Goal: Task Accomplishment & Management: Manage account settings

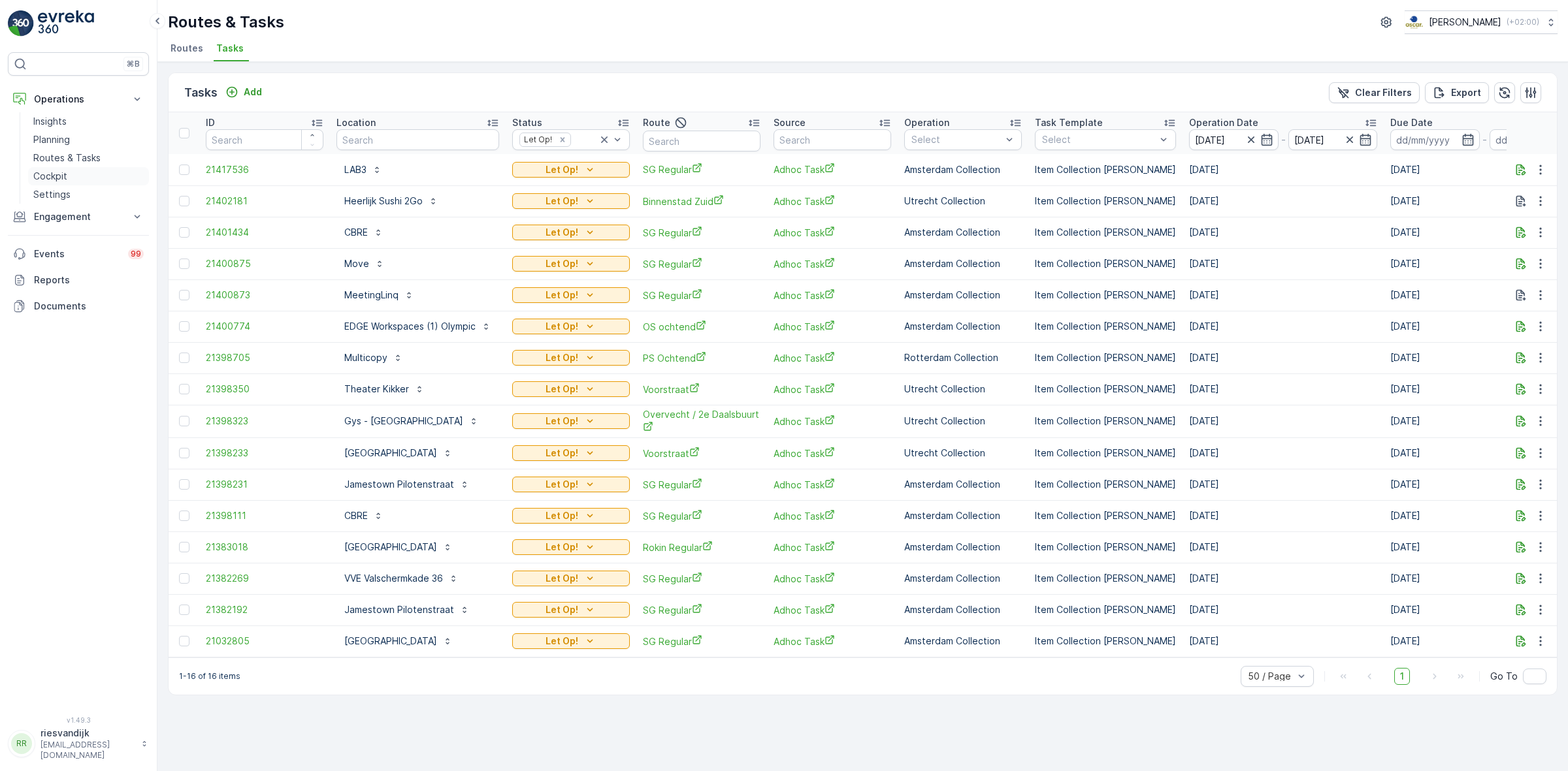
click at [71, 178] on link "Cockpit" at bounding box center [88, 176] width 121 height 18
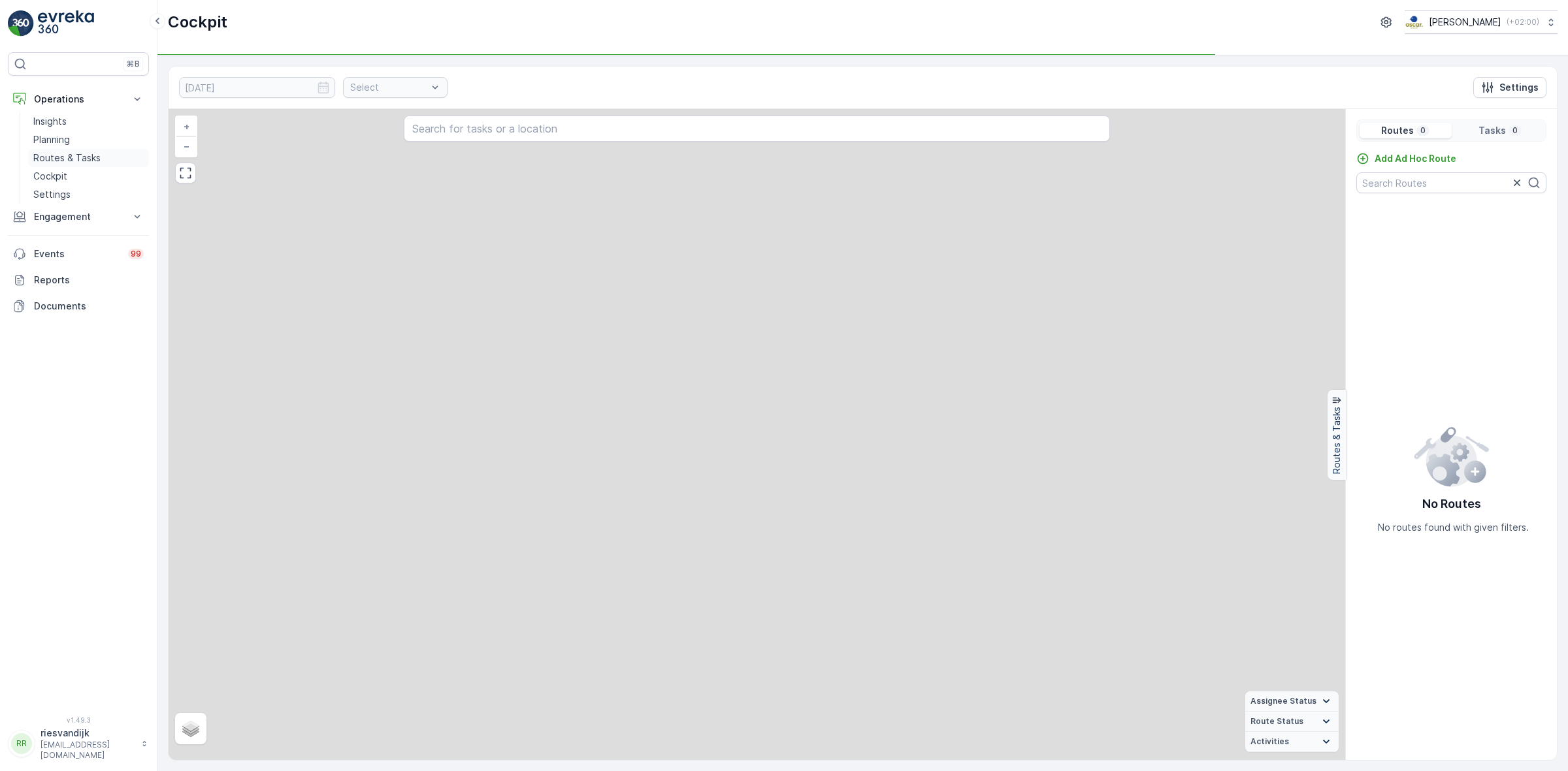
click at [79, 162] on p "Routes & Tasks" at bounding box center [67, 159] width 67 height 13
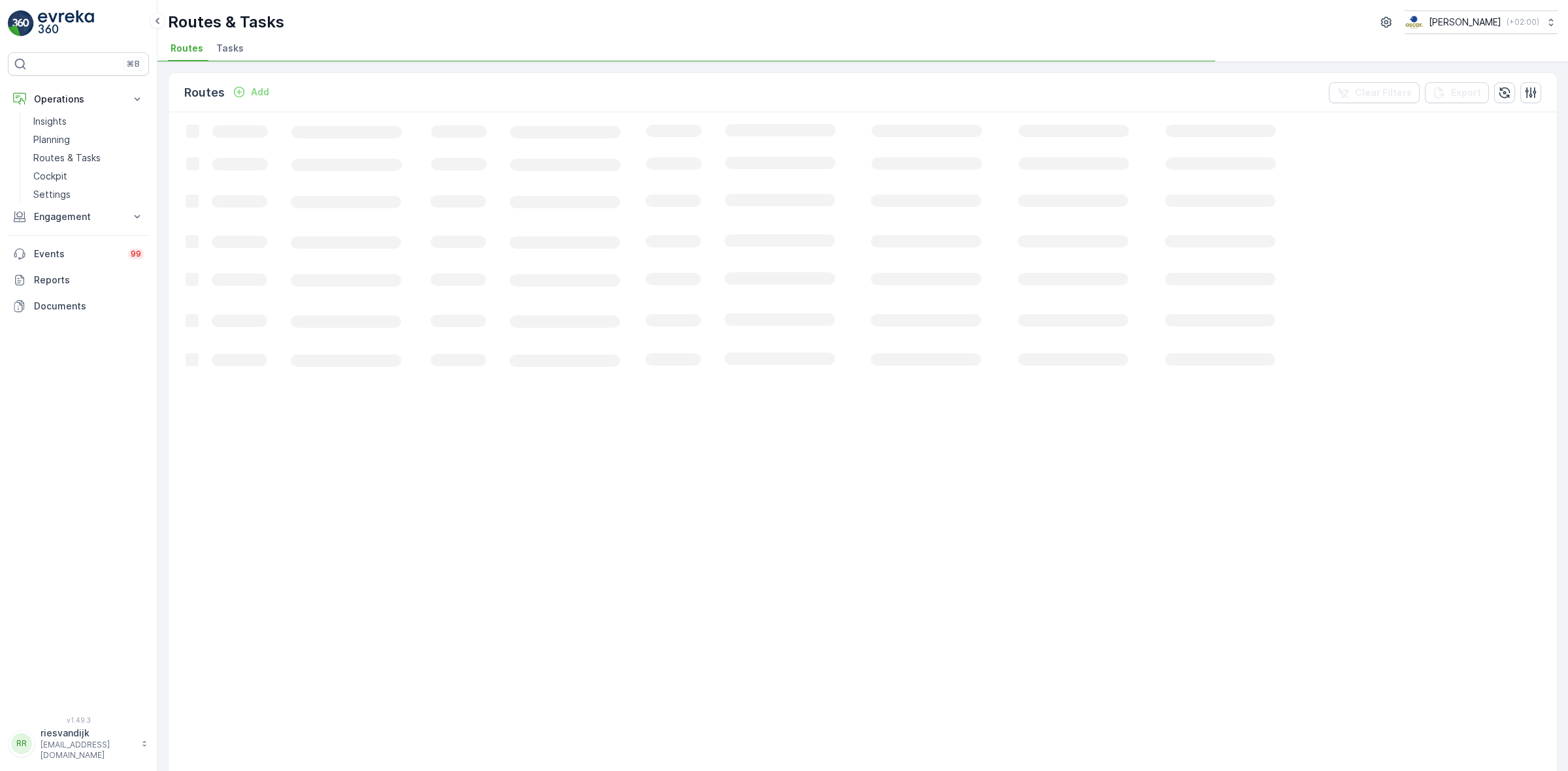
click at [233, 48] on span "Tasks" at bounding box center [230, 49] width 28 height 13
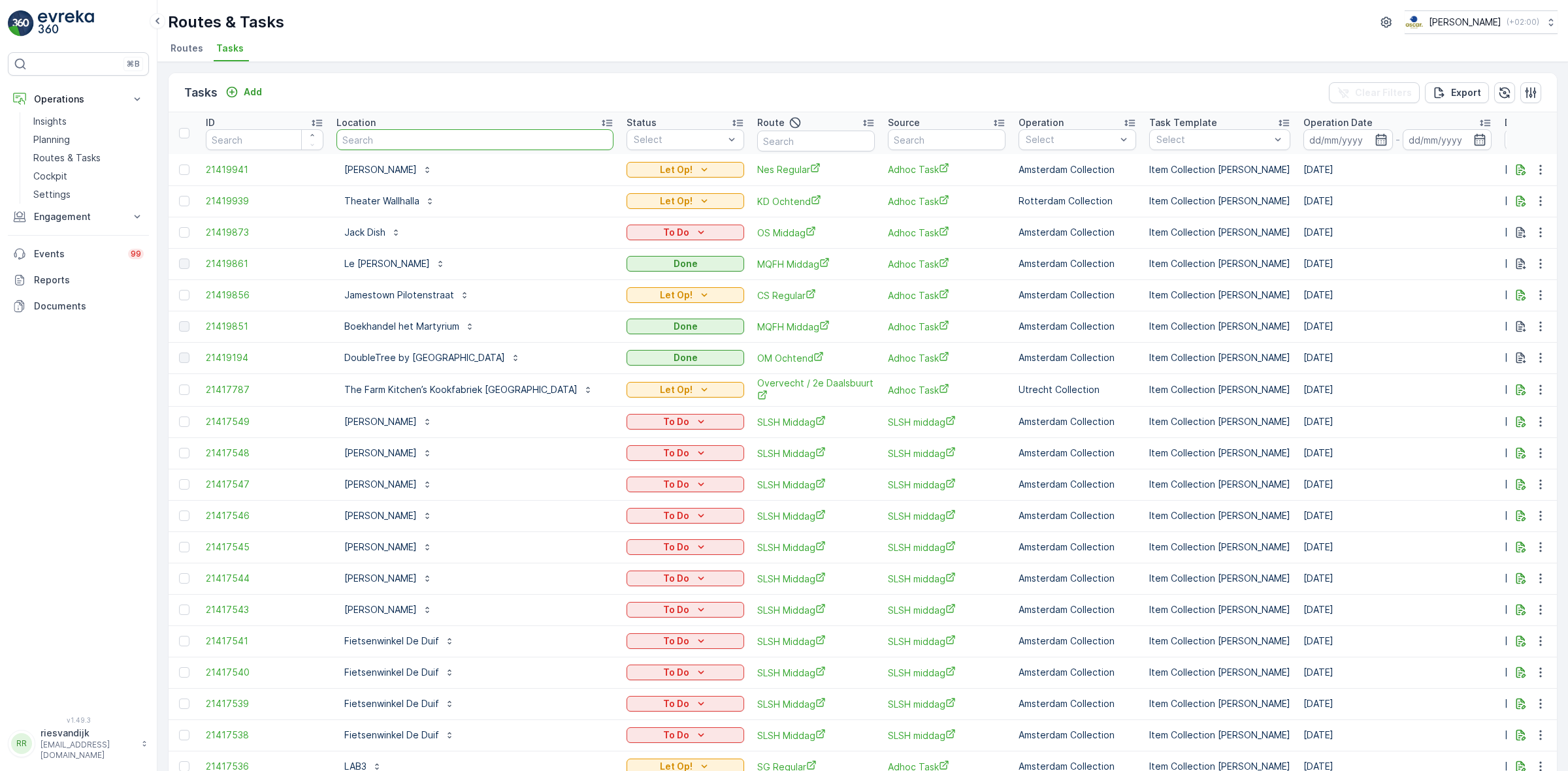
click at [400, 135] on input "text" at bounding box center [475, 139] width 277 height 21
type input "dolce"
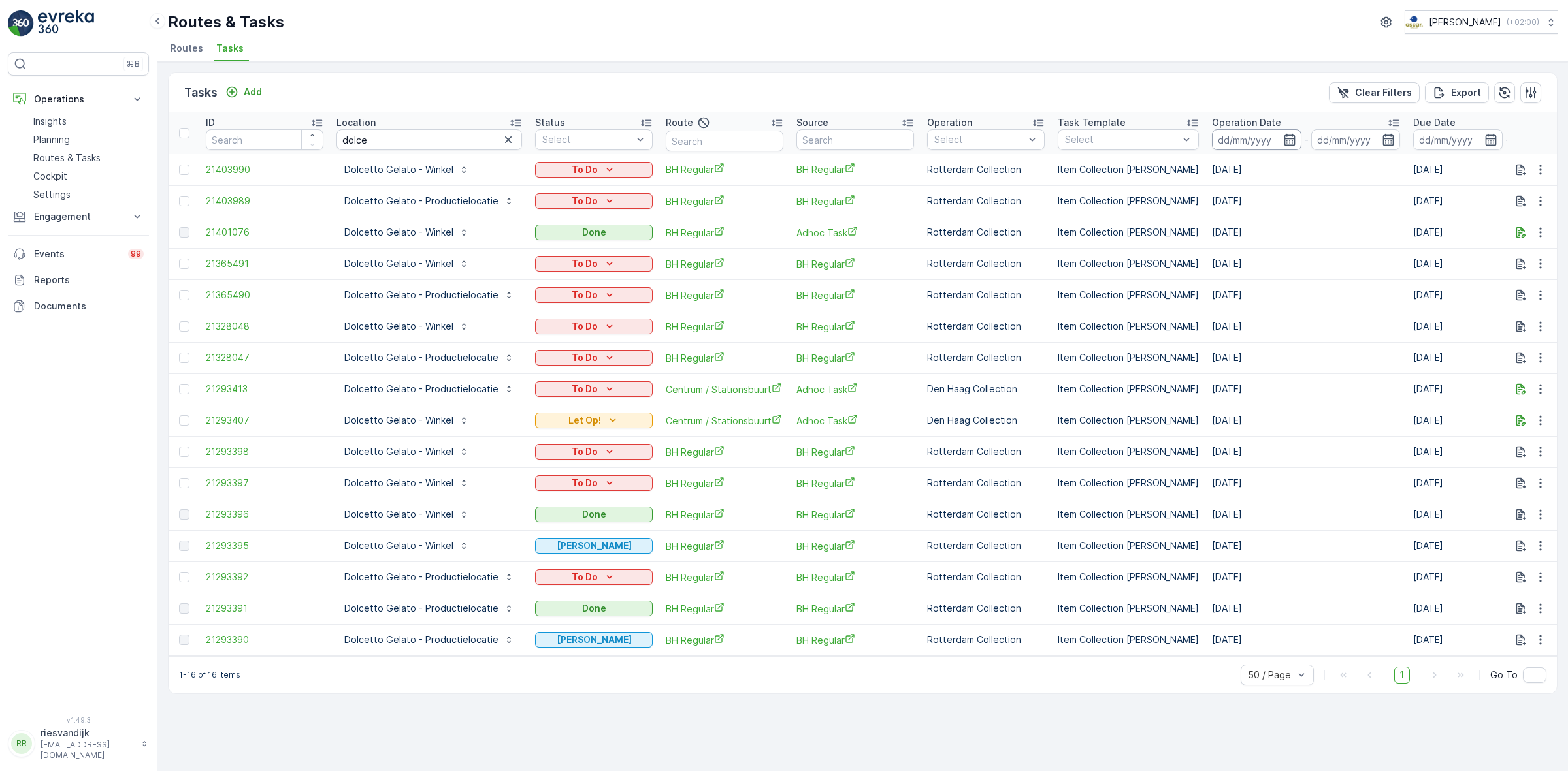
click at [1236, 134] on input at bounding box center [1257, 139] width 90 height 21
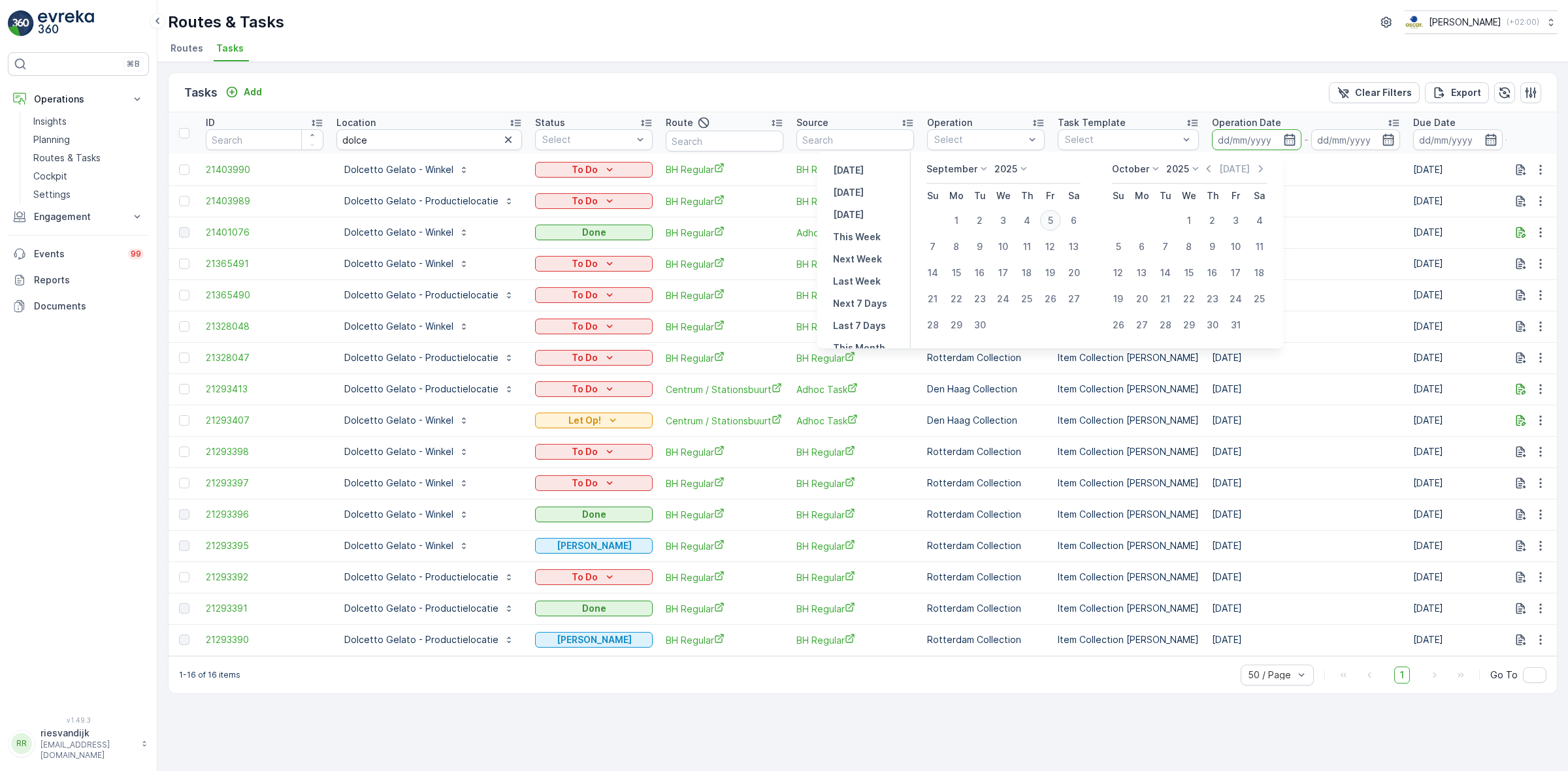
click at [1046, 221] on div "5" at bounding box center [1050, 221] width 21 height 21
type input "[DATE]"
click at [1046, 221] on div "5" at bounding box center [1050, 221] width 21 height 21
type input "[DATE]"
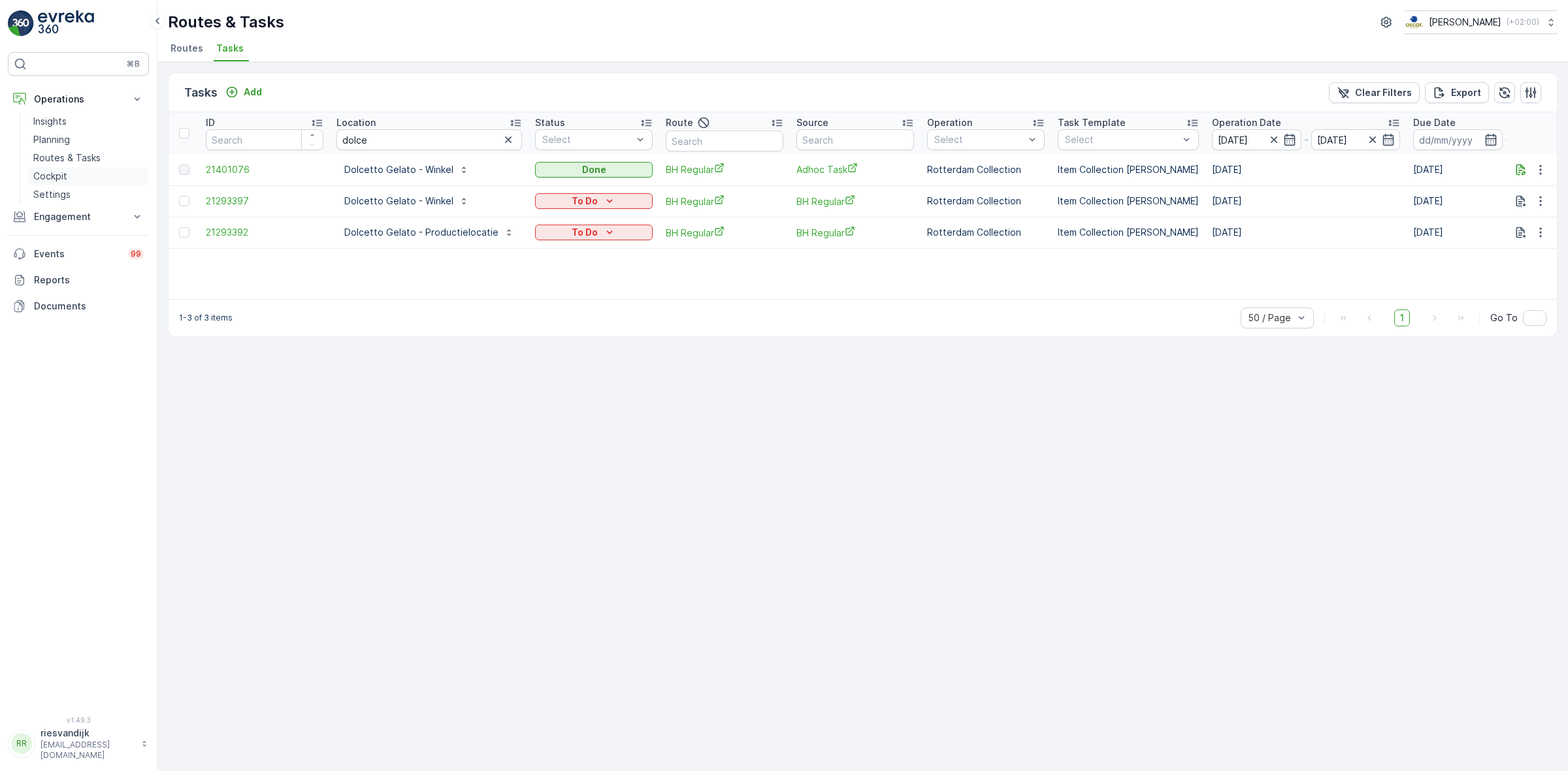
click at [47, 172] on p "Cockpit" at bounding box center [50, 176] width 34 height 13
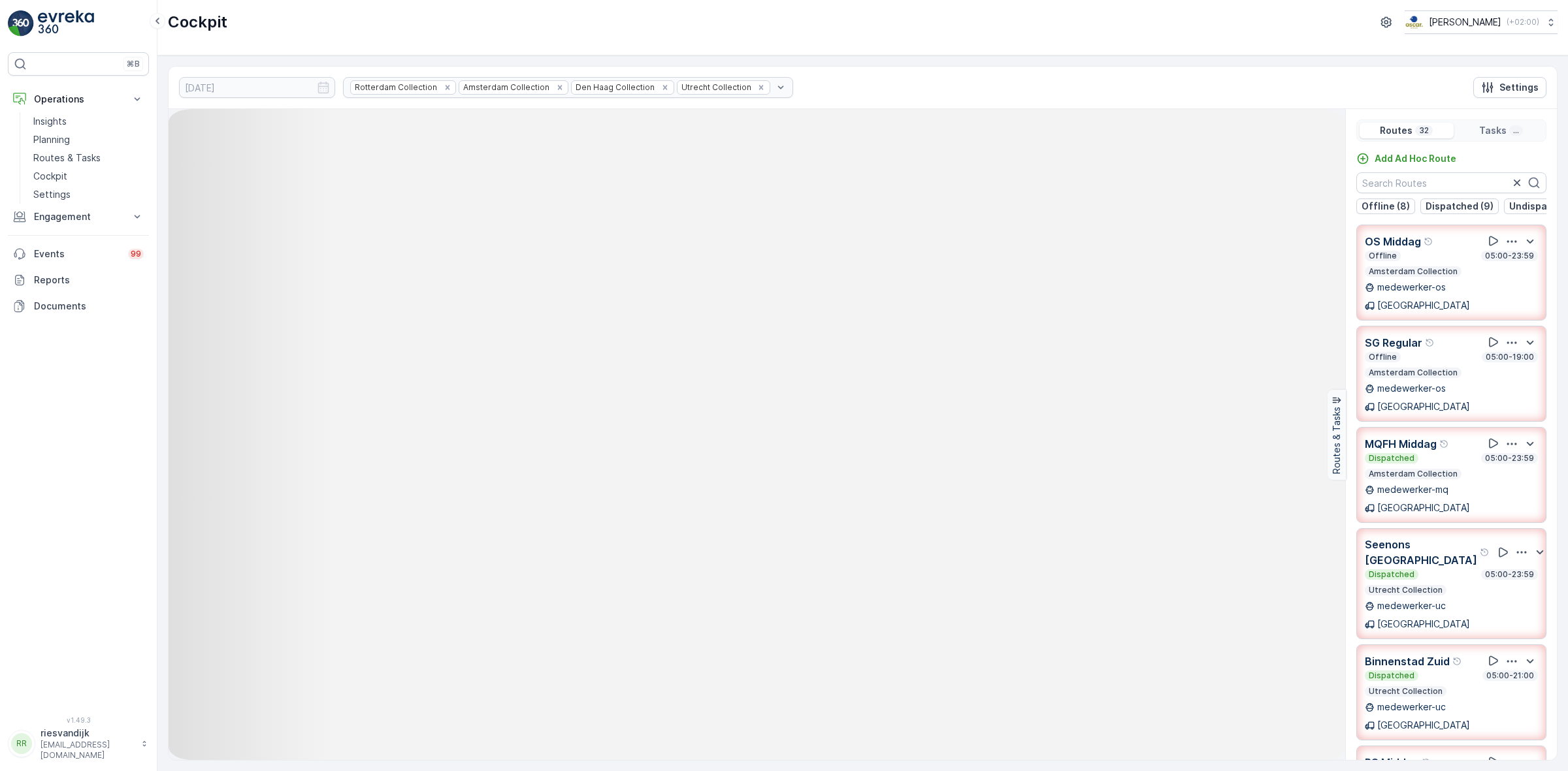
click at [421, 92] on div "Rotterdam Collection Amsterdam Collection Den Haag Collection Utrecht Collection" at bounding box center [568, 87] width 450 height 21
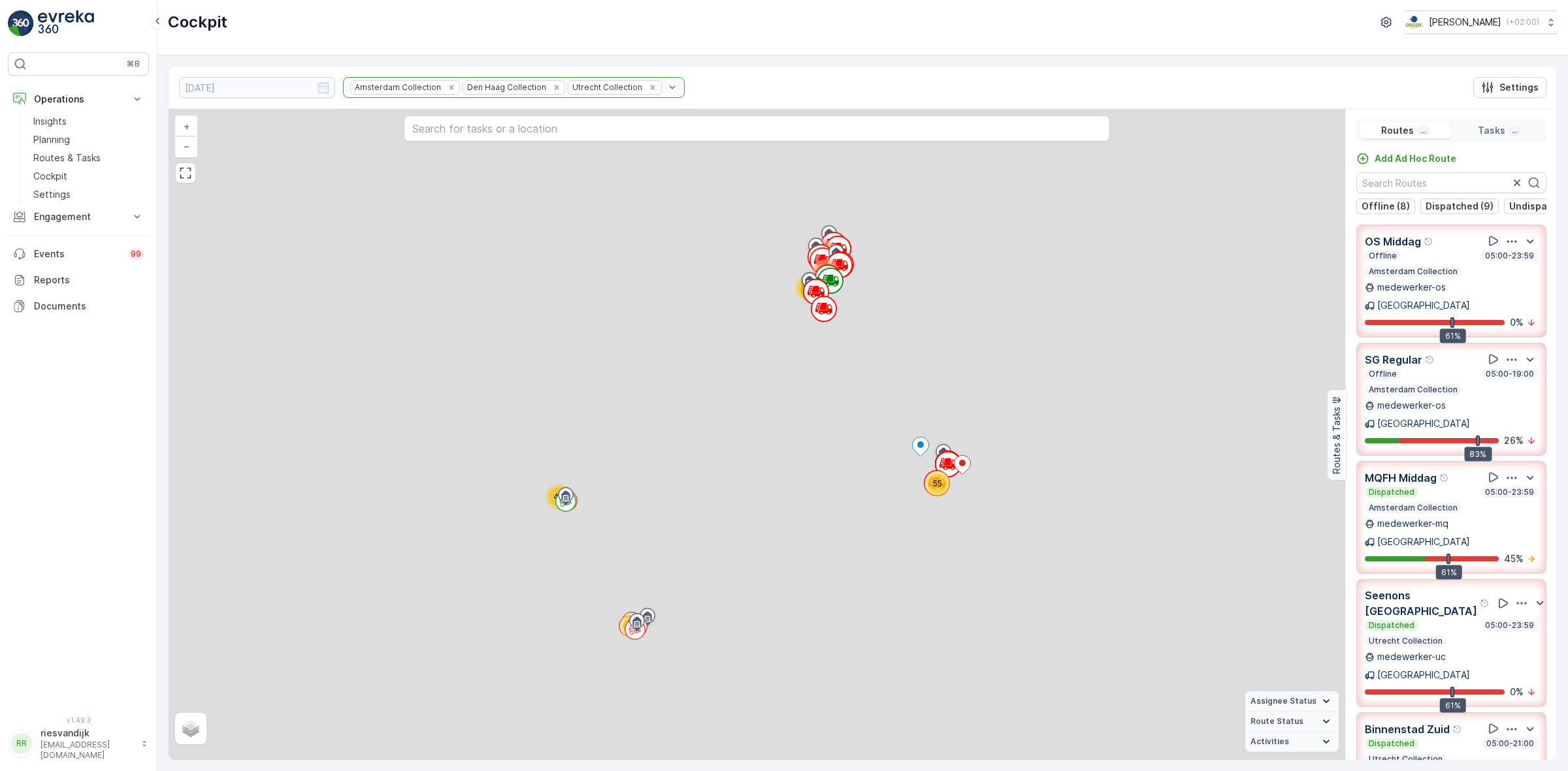
click at [421, 89] on div "Amsterdam Collection Den Haag Collection Utrecht Collection" at bounding box center [514, 87] width 342 height 21
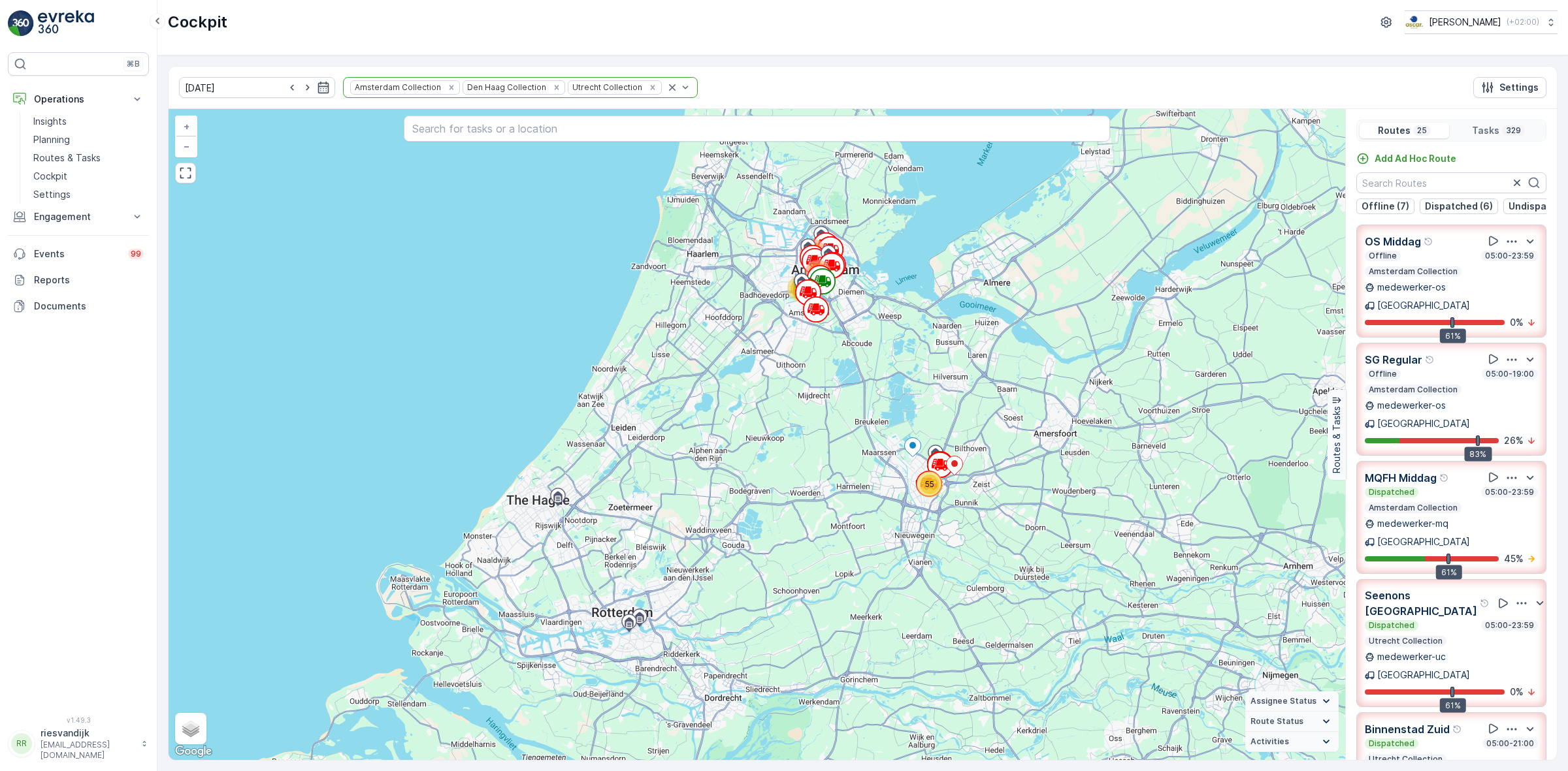
click at [762, 88] on div "[DATE] Amsterdam Collection Den Haag Collection Utrecht Collection Settings" at bounding box center [863, 87] width 1388 height 43
click at [447, 87] on icon "Remove Amsterdam Collection" at bounding box center [451, 87] width 9 height 9
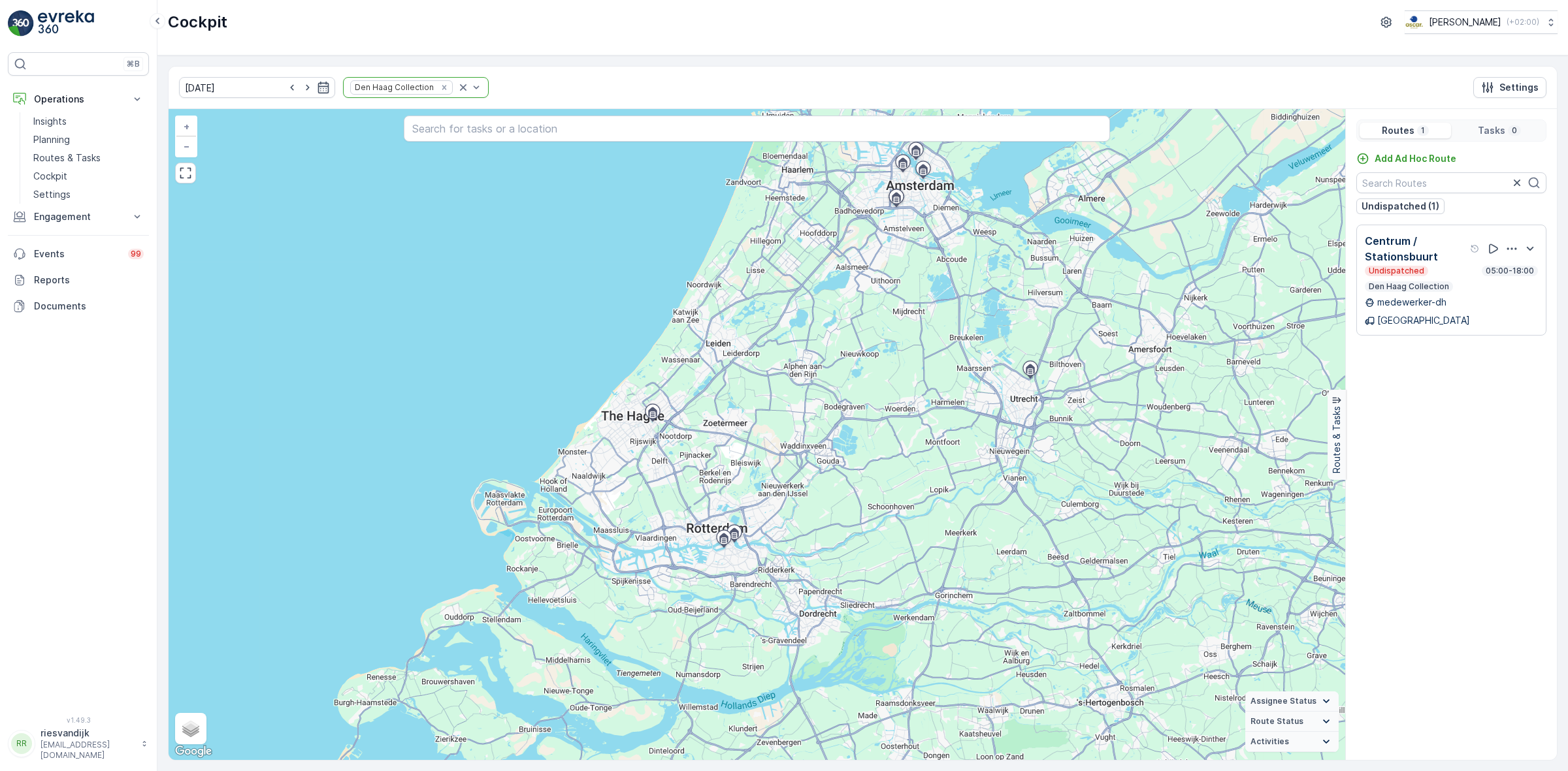
drag, startPoint x: 674, startPoint y: 450, endPoint x: 711, endPoint y: 197, distance: 255.7
click at [834, 319] on div "+ − Satellite Roadmap Terrain Hybrid Leaflet Keyboard shortcuts Map Data Map da…" at bounding box center [757, 435] width 1177 height 651
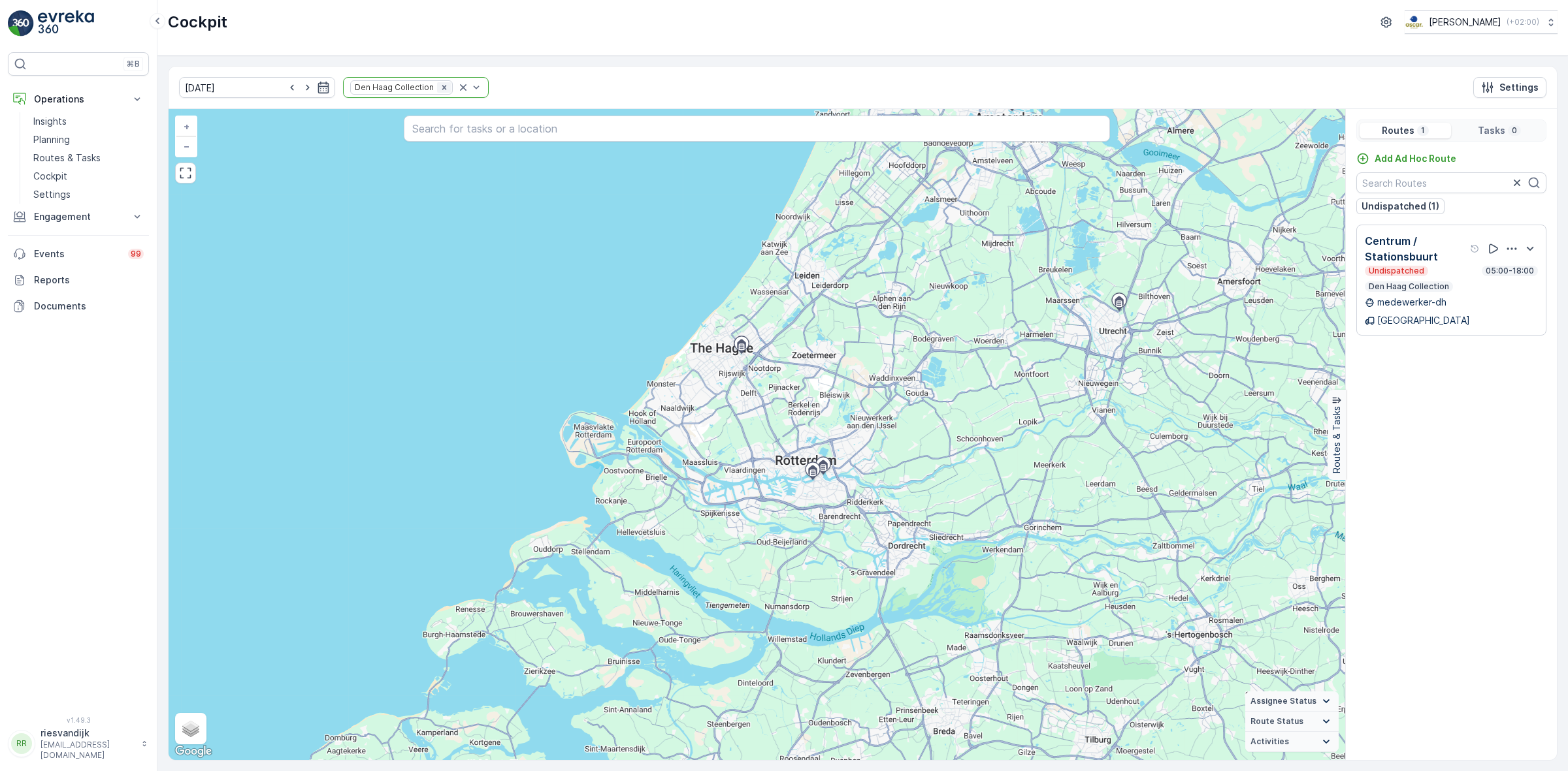
click at [440, 86] on icon "Remove Den Haag Collection" at bounding box center [444, 87] width 9 height 9
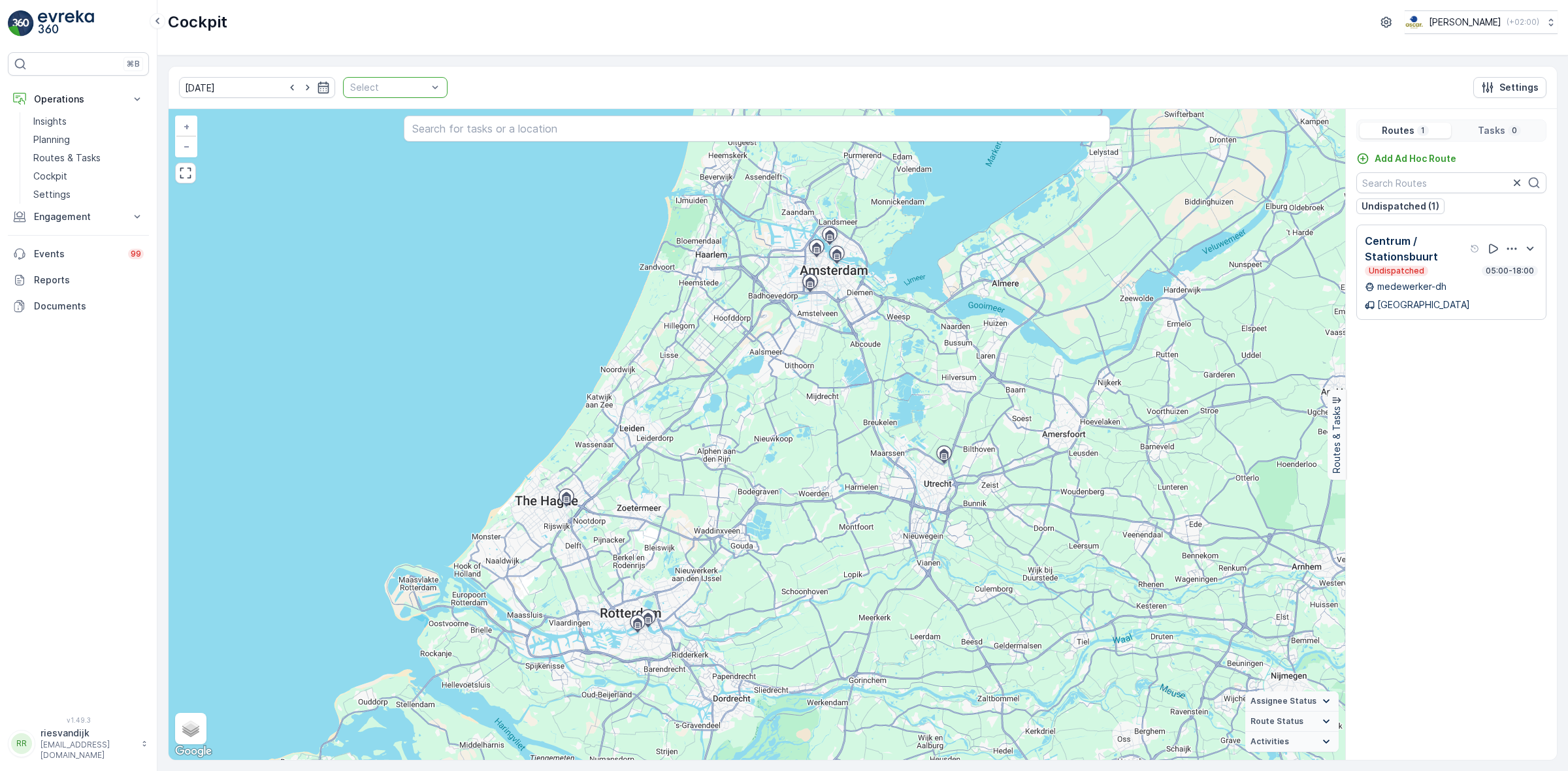
click at [402, 88] on div at bounding box center [389, 87] width 80 height 10
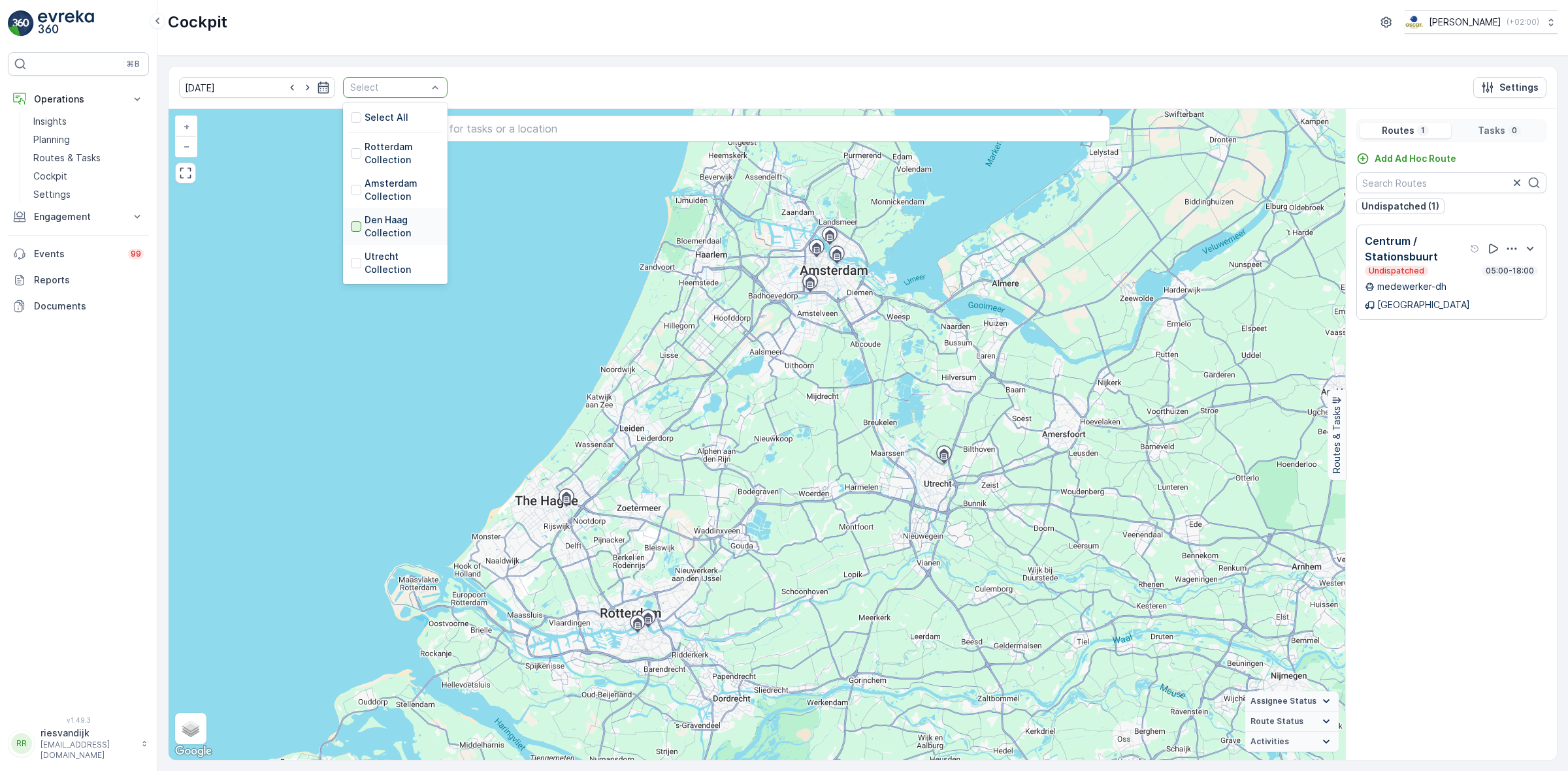
click at [351, 226] on div at bounding box center [356, 227] width 10 height 10
click at [406, 91] on div at bounding box center [389, 87] width 80 height 10
click at [371, 158] on p "Rotterdam Collection" at bounding box center [402, 153] width 76 height 26
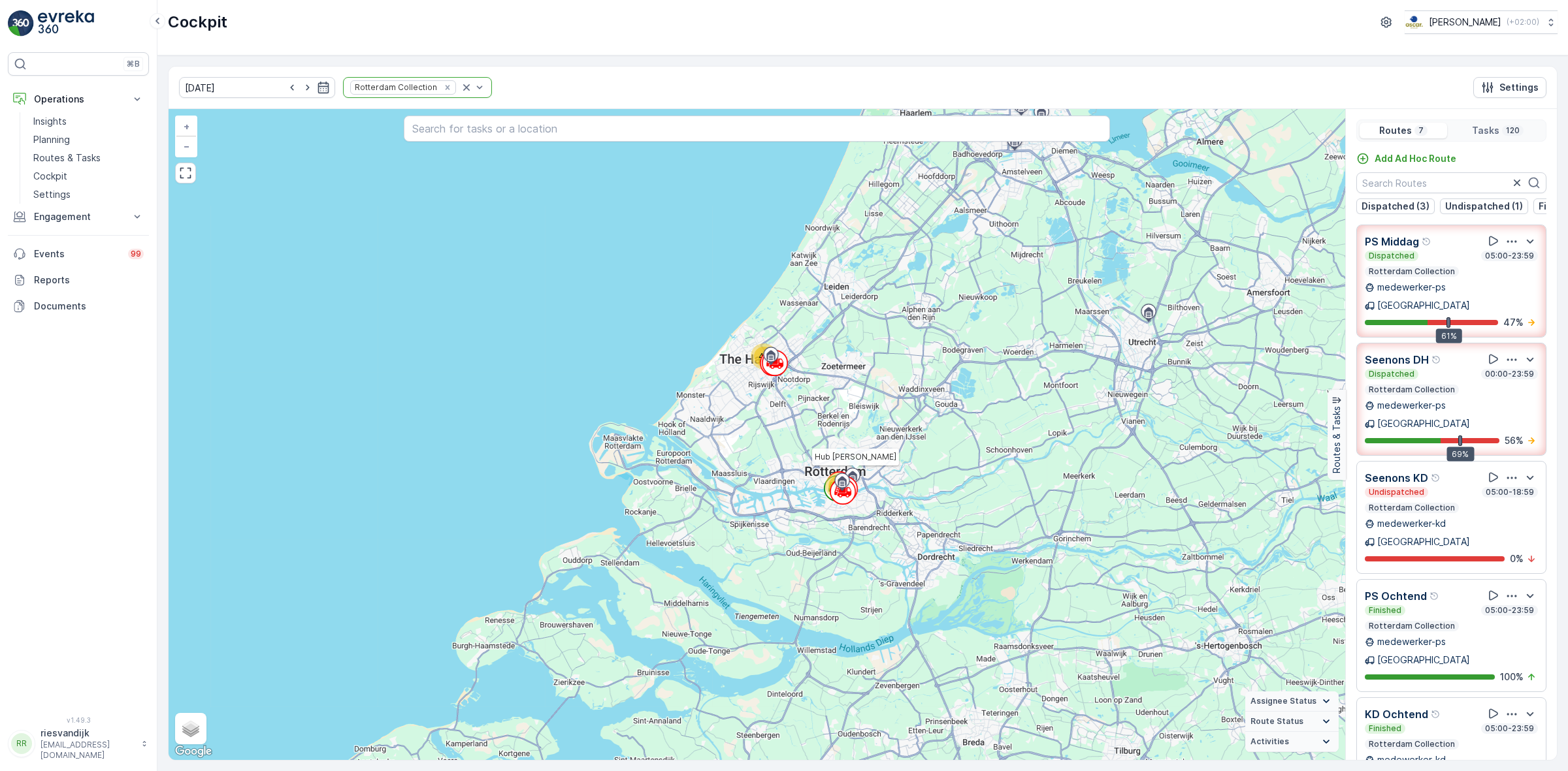
drag, startPoint x: 912, startPoint y: 487, endPoint x: 919, endPoint y: 461, distance: 26.9
click at [957, 455] on div "76 44 Hub [PERSON_NAME] + − Satellite Roadmap Terrain Hybrid Leaflet Keyboard s…" at bounding box center [757, 435] width 1177 height 651
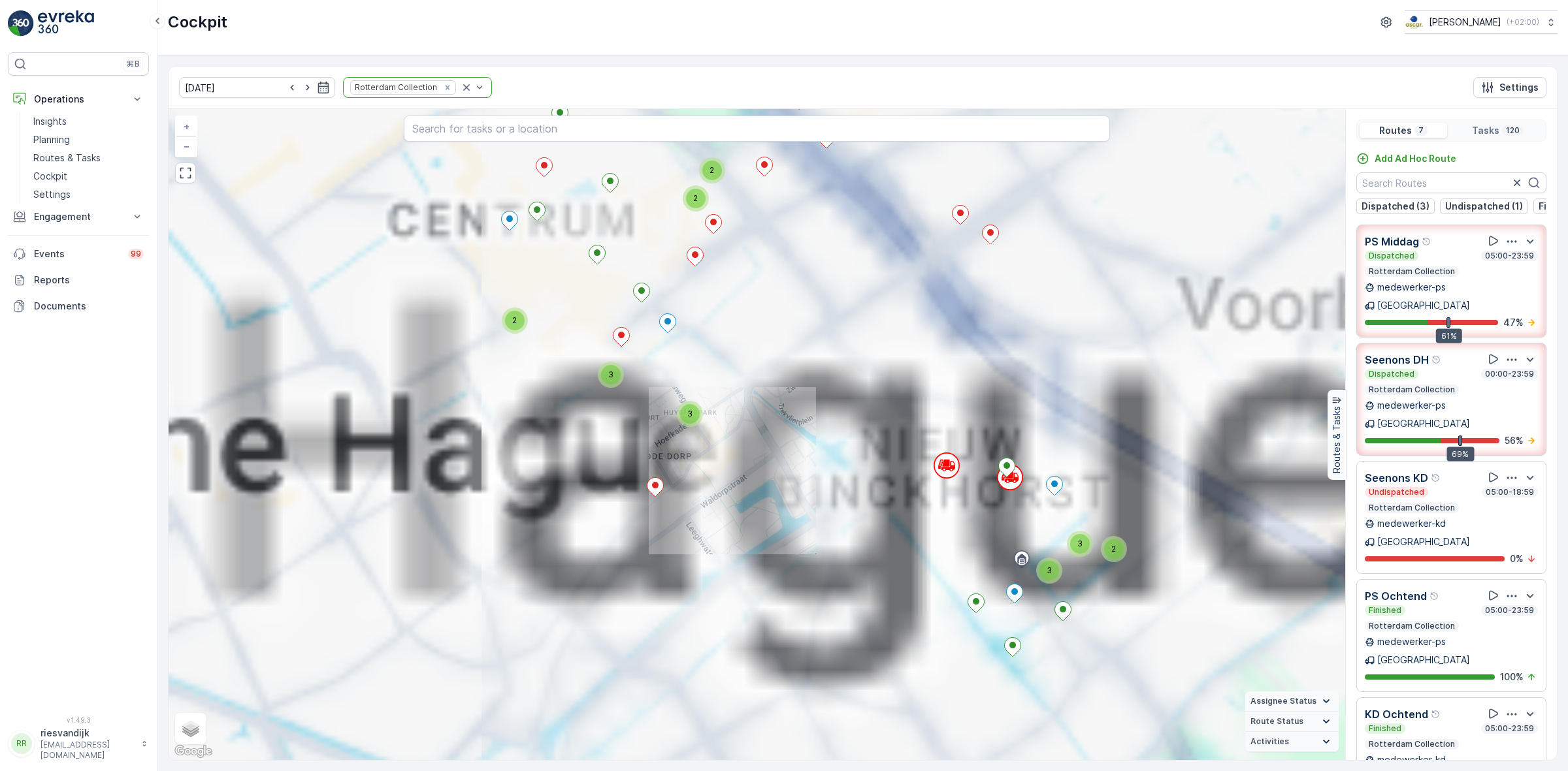
drag, startPoint x: 965, startPoint y: 400, endPoint x: 865, endPoint y: 371, distance: 104.1
click at [857, 363] on div "3 2 2 2 5 4 3 2 2 3 2 3 3 2 16 2 3 3 2 3 3 2 2 Hub [PERSON_NAME] + − Satellite …" at bounding box center [757, 435] width 1177 height 651
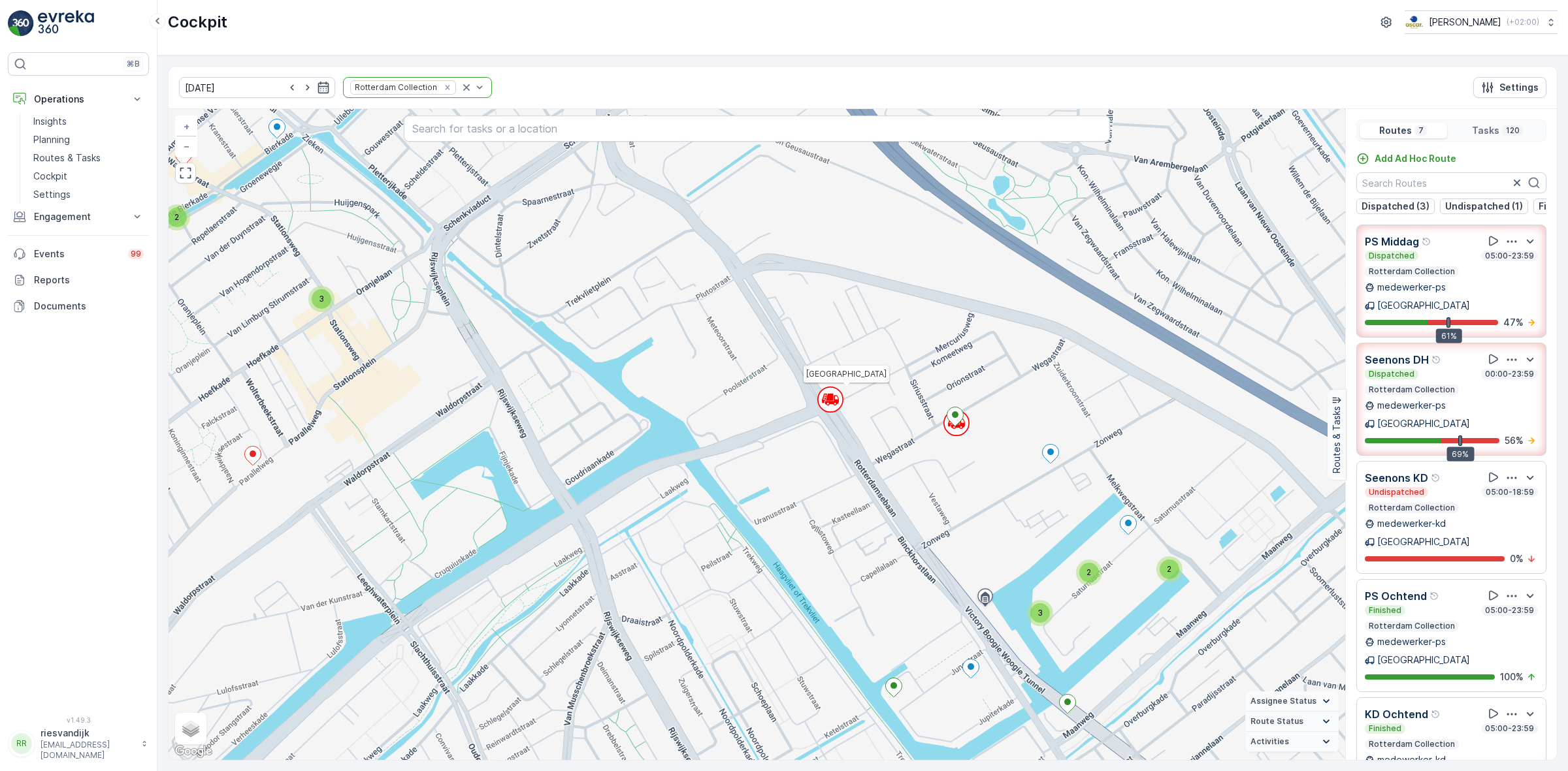
click at [821, 404] on circle at bounding box center [831, 400] width 25 height 25
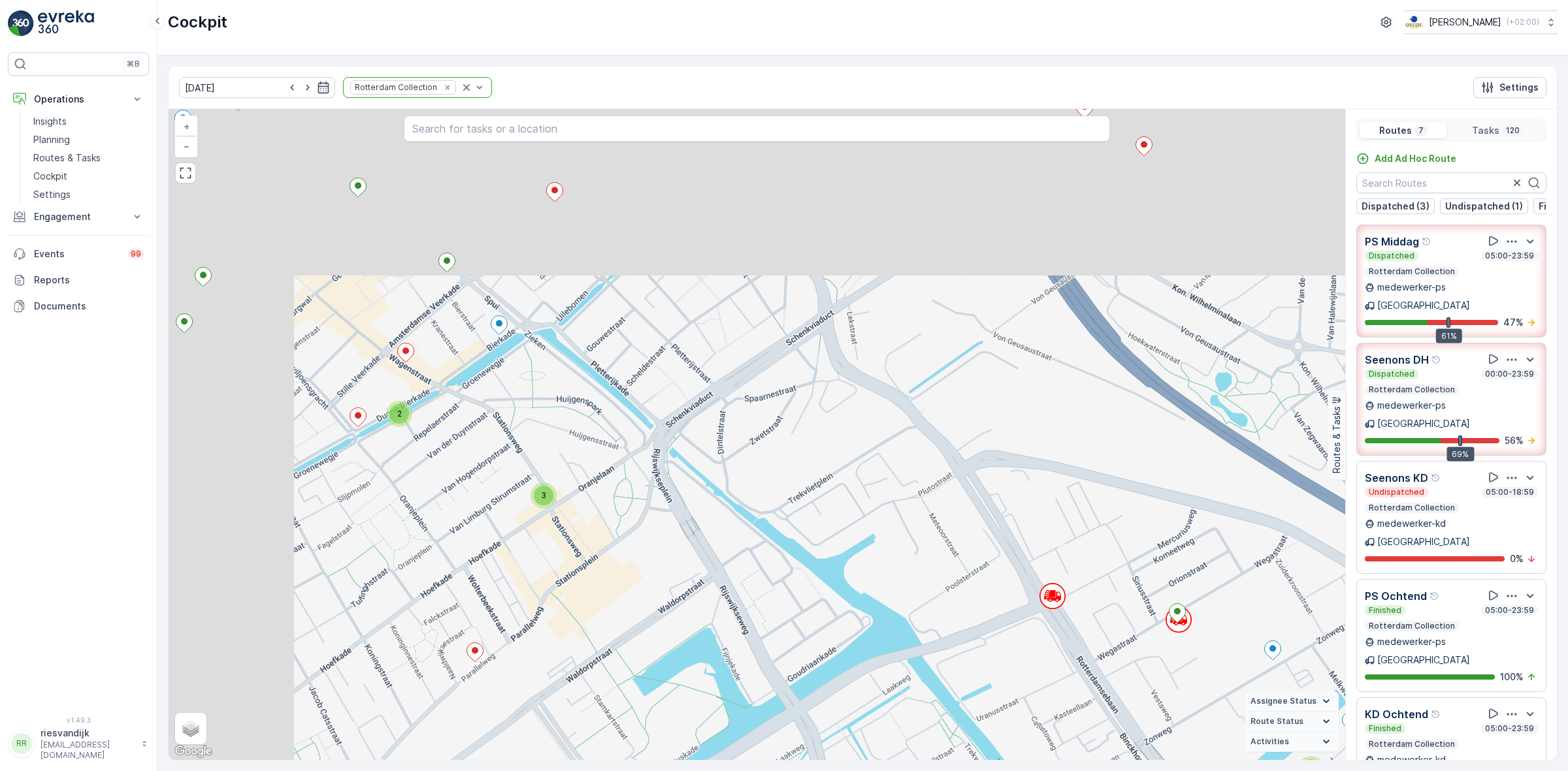
drag, startPoint x: 743, startPoint y: 371, endPoint x: 949, endPoint y: 550, distance: 272.9
click at [949, 550] on div "3 2 2 2 2 2 2 2 2 2 2 2 8 5 3 2 3 2 3 2 2 + − Satellite Roadmap Terrain Hybrid …" at bounding box center [757, 435] width 1177 height 651
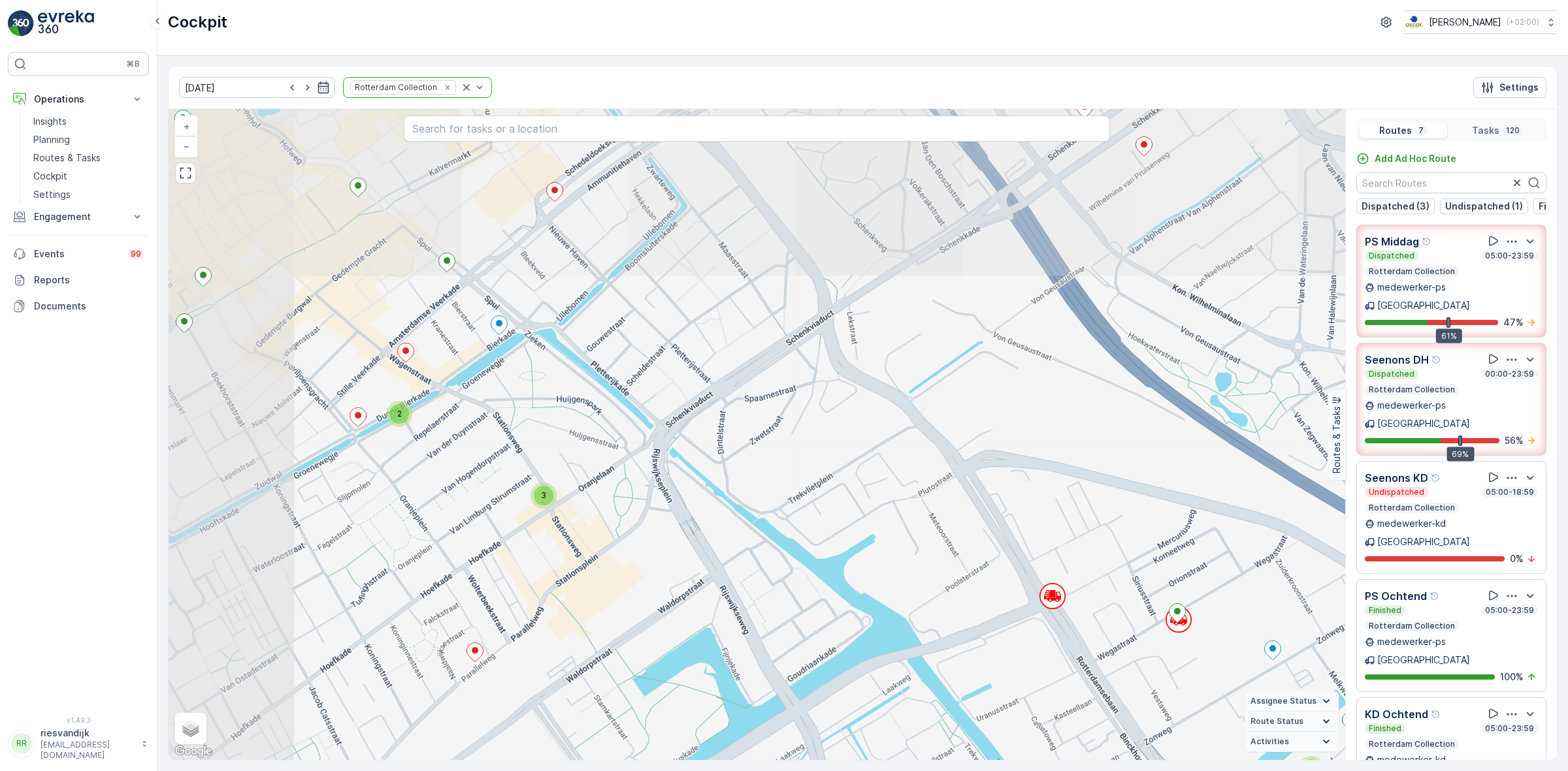
click at [779, 404] on div "3 2 2 2 2 2 2 2 2 2 2 2 8 5 3 2 3 2 3 2 2 + − Satellite Roadmap Terrain Hybrid …" at bounding box center [757, 435] width 1177 height 651
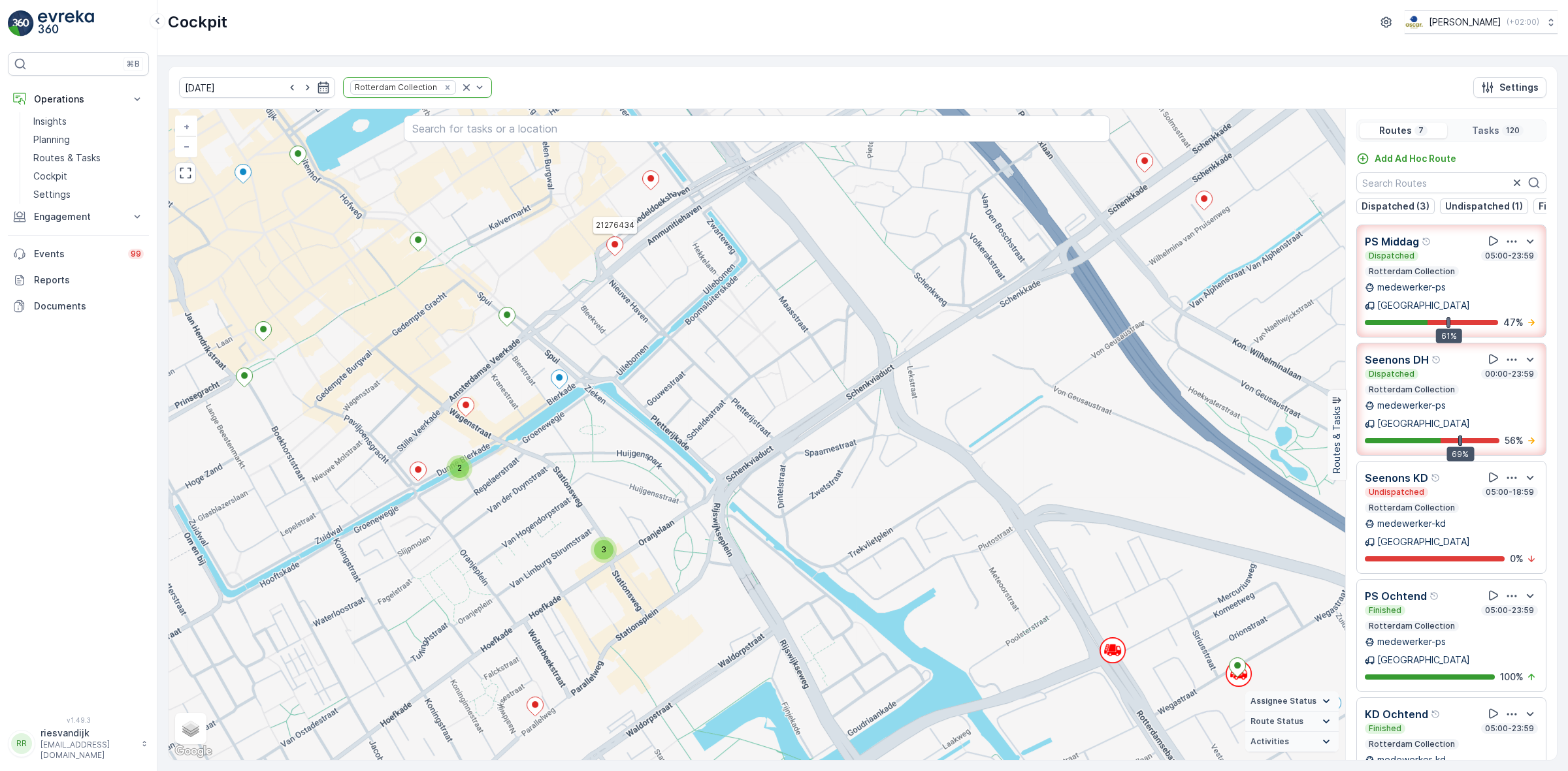
click at [614, 252] on icon at bounding box center [614, 247] width 16 height 19
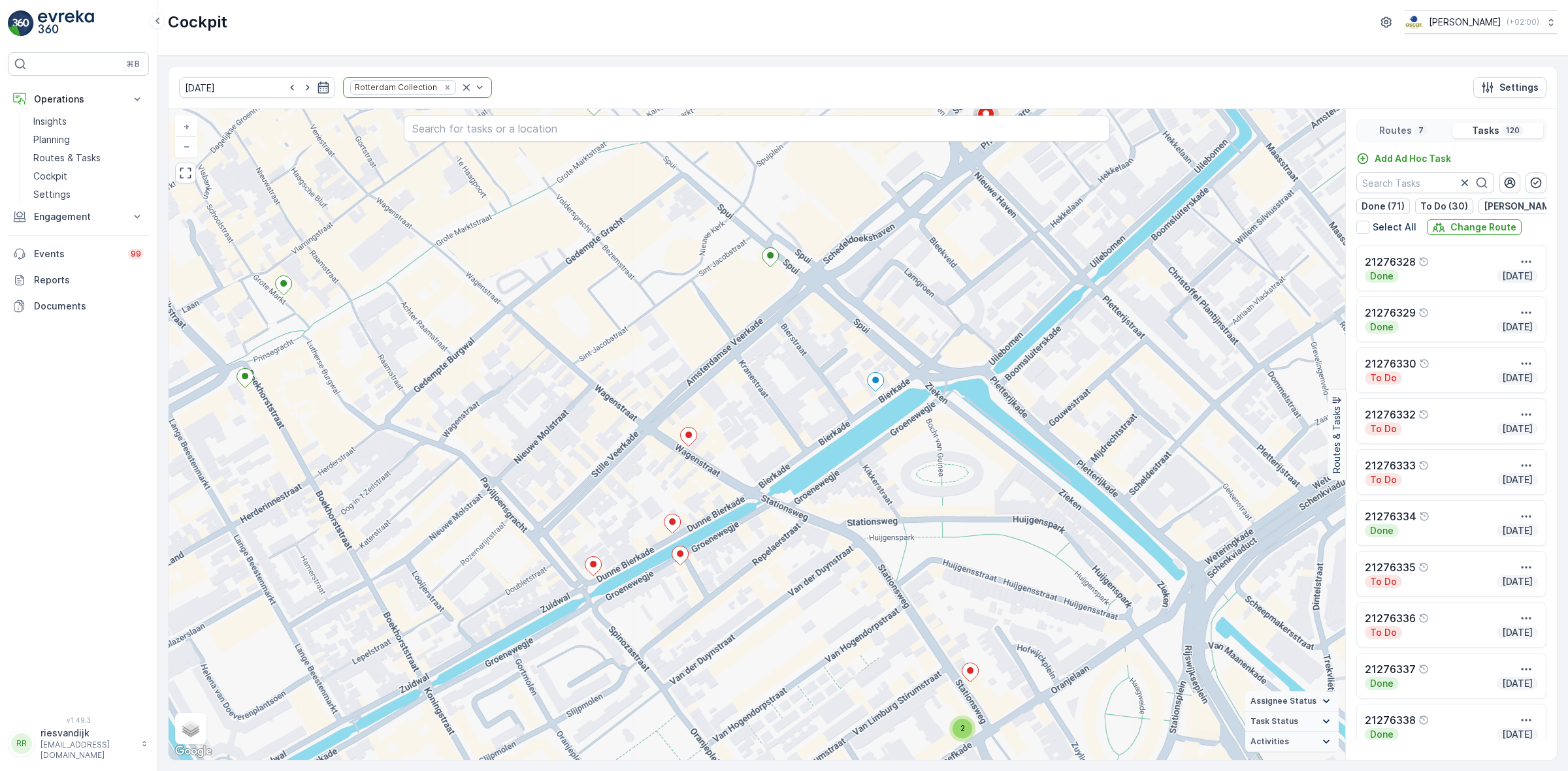
drag, startPoint x: 785, startPoint y: 492, endPoint x: 906, endPoint y: 243, distance: 276.8
click at [906, 243] on div "2 2 2 2 2 2 2 2 2 2 2 5 4 3 2 3 2 2 + − Satellite Roadmap Terrain Hybrid Leafle…" at bounding box center [757, 435] width 1177 height 651
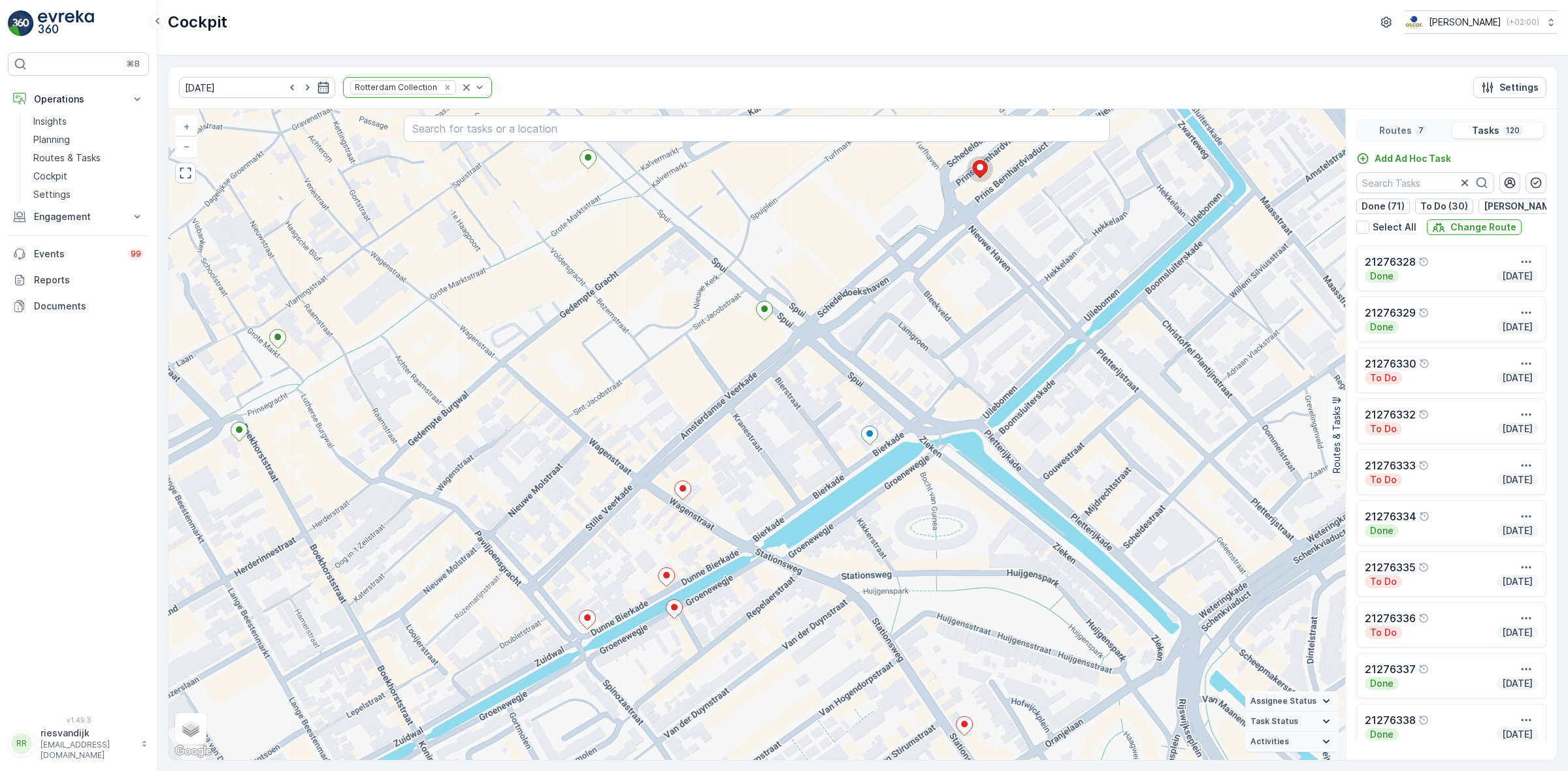
drag, startPoint x: 882, startPoint y: 279, endPoint x: 798, endPoint y: 488, distance: 225.2
click at [828, 518] on div "2 2 2 2 2 2 2 2 2 2 2 5 4 3 2 3 2 2 + − Satellite Roadmap Terrain Hybrid Leafle…" at bounding box center [757, 435] width 1177 height 651
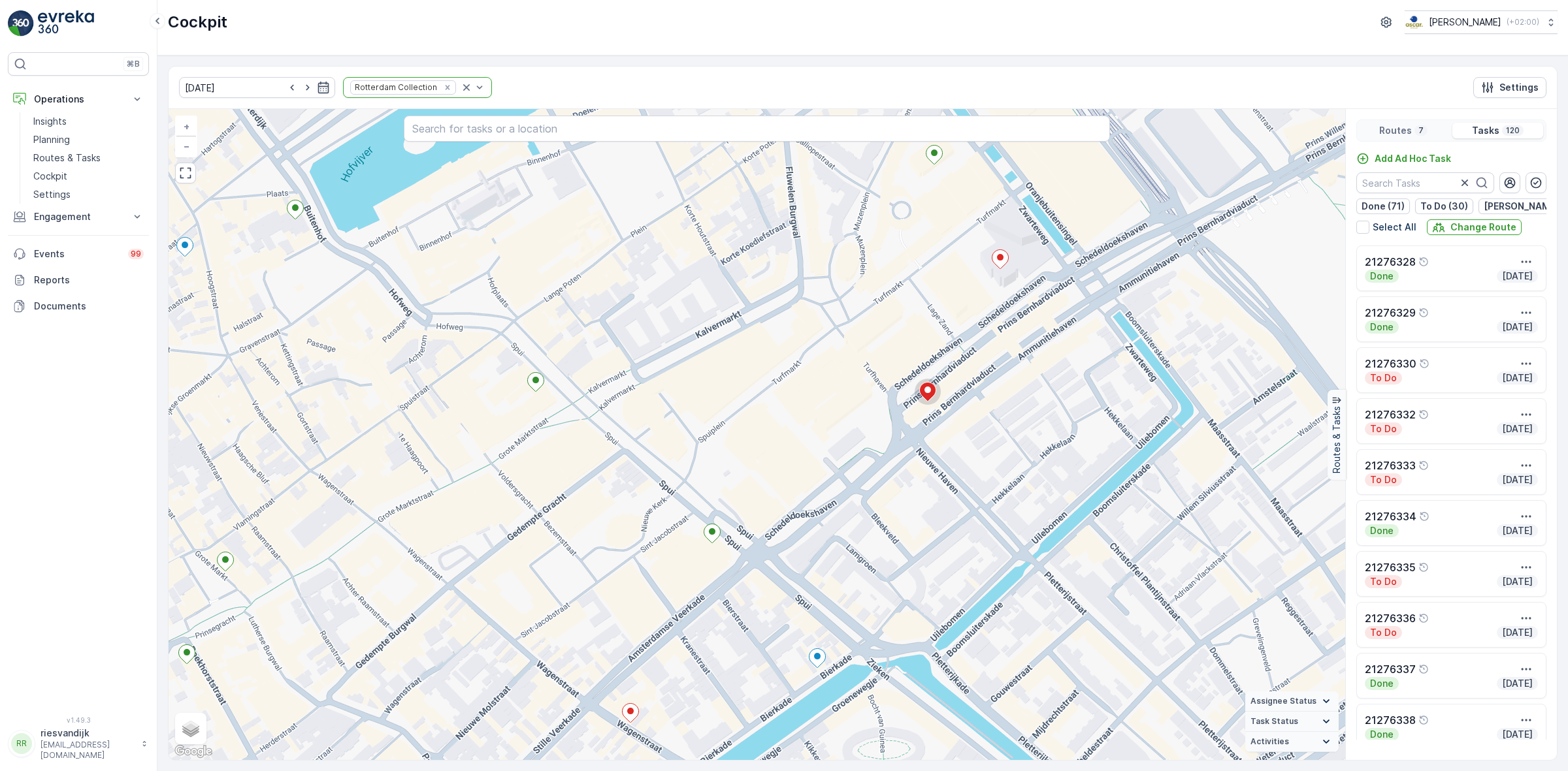
drag, startPoint x: 818, startPoint y: 295, endPoint x: 755, endPoint y: 421, distance: 140.9
click at [769, 425] on div "2 2 2 2 2 2 2 2 2 2 2 5 4 3 2 3 2 2 + − Satellite Roadmap Terrain Hybrid Leafle…" at bounding box center [757, 435] width 1177 height 651
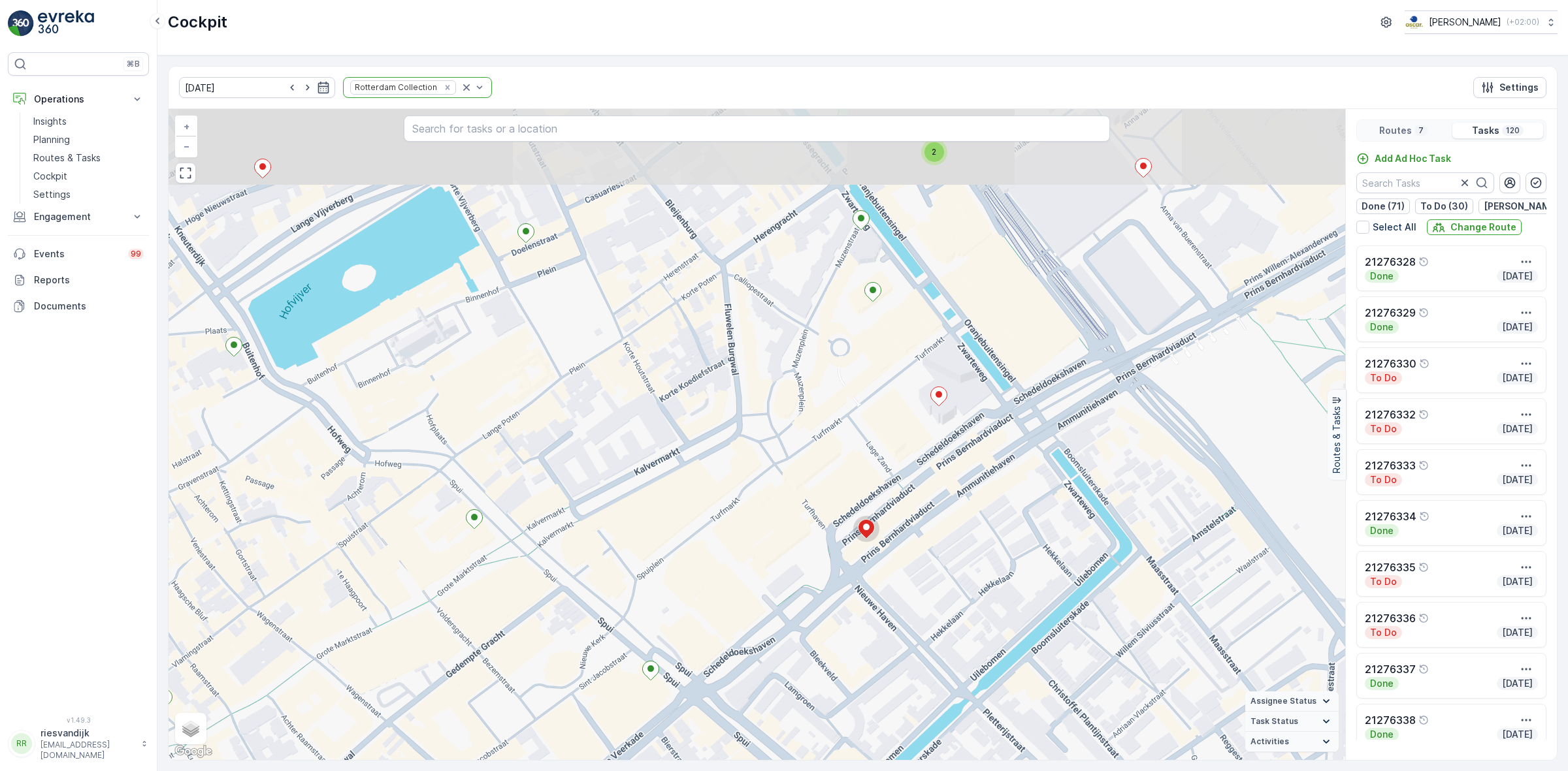
drag, startPoint x: 795, startPoint y: 309, endPoint x: 614, endPoint y: 488, distance: 254.6
click at [618, 487] on div "2 2 2 2 2 2 2 2 2 2 2 5 4 3 2 3 2 2 + − Satellite Roadmap Terrain Hybrid Leafle…" at bounding box center [757, 435] width 1177 height 651
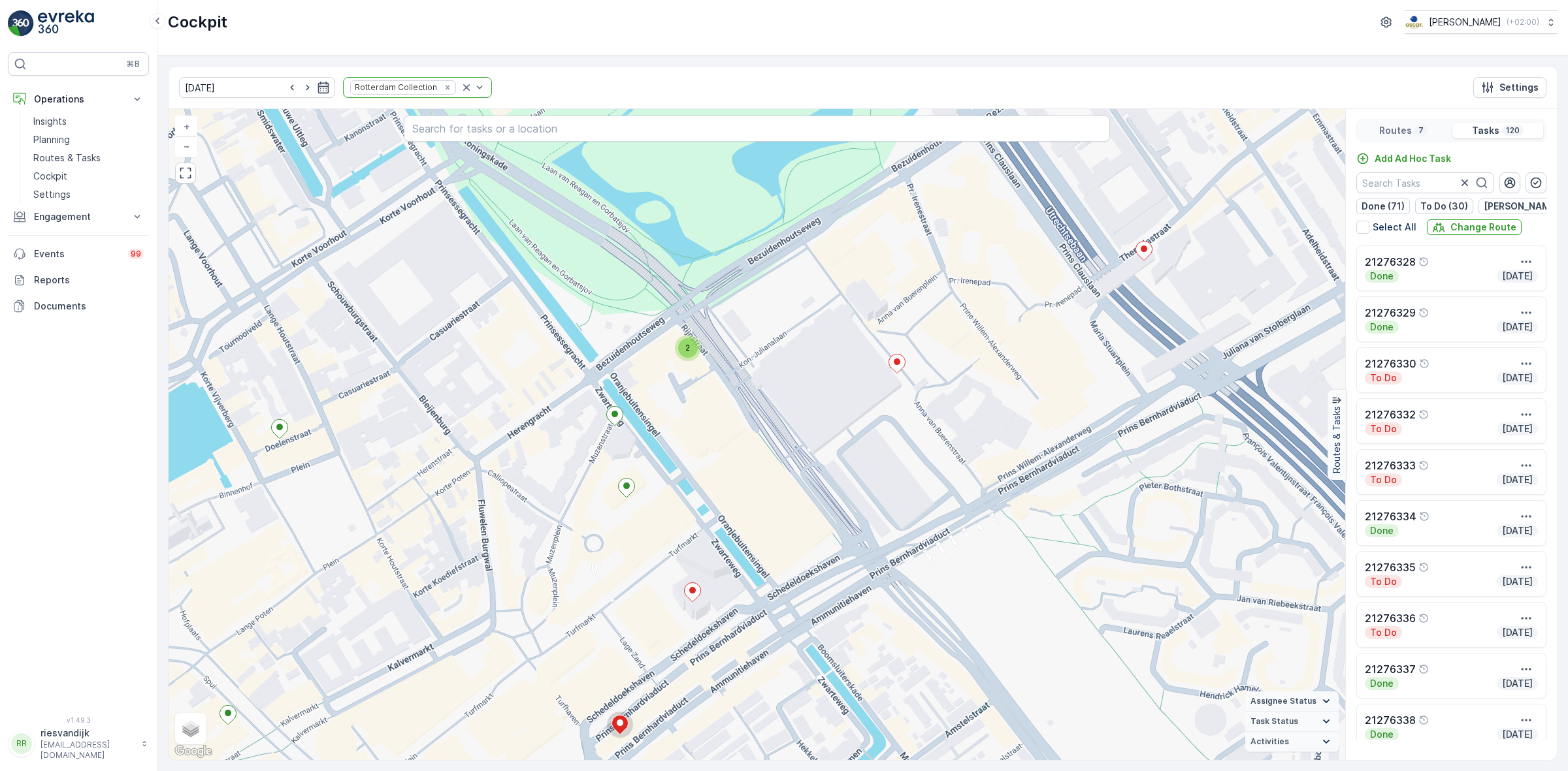
drag, startPoint x: 876, startPoint y: 383, endPoint x: 789, endPoint y: 378, distance: 87.1
click at [791, 378] on div "2 2 2 2 2 2 2 2 2 2 2 5 4 3 2 3 2 2 + − Satellite Roadmap Terrain Hybrid Leafle…" at bounding box center [757, 435] width 1177 height 651
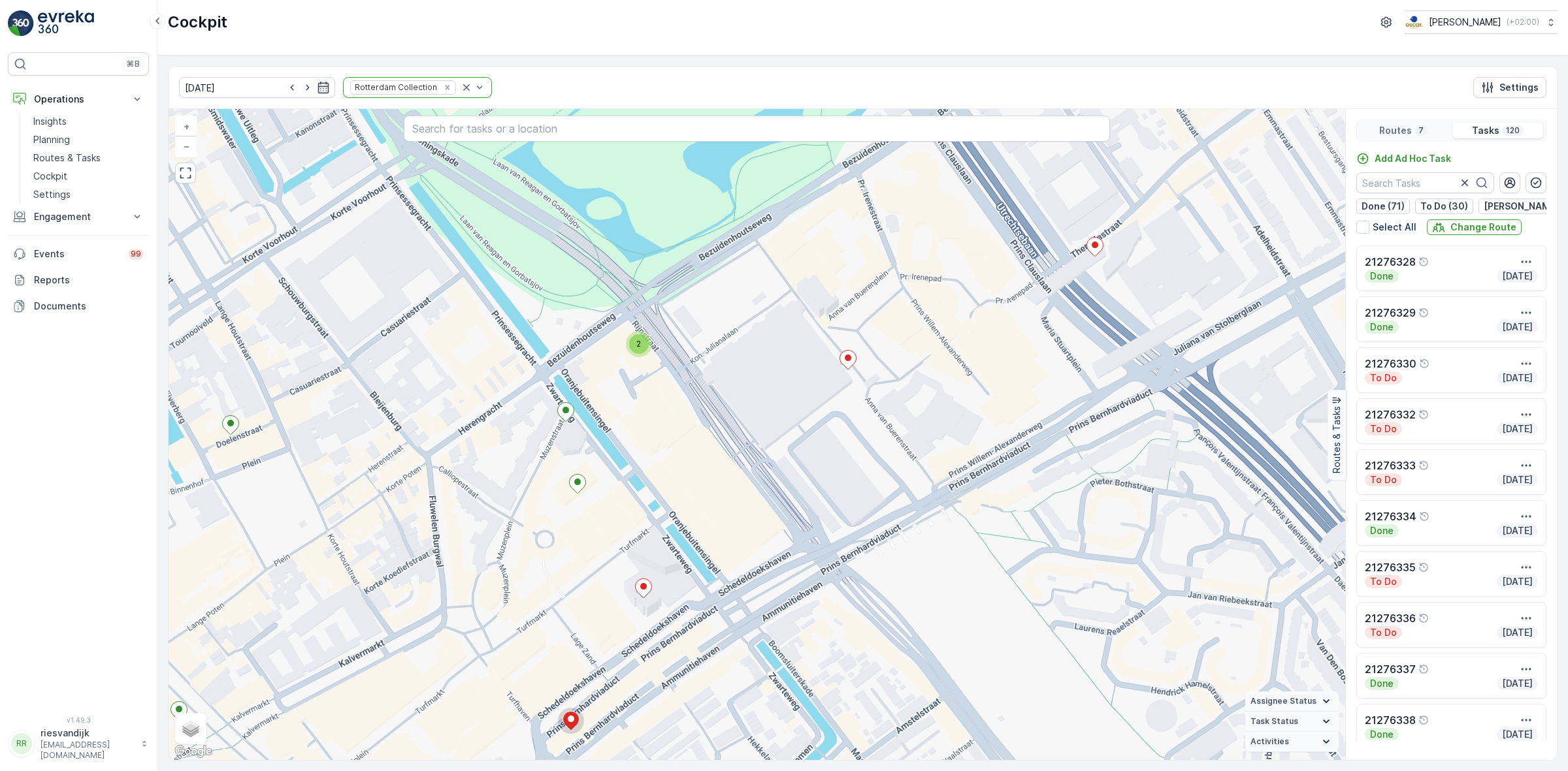
drag, startPoint x: 960, startPoint y: 352, endPoint x: 875, endPoint y: 347, distance: 85.1
click at [876, 347] on div "2 2 2 2 2 2 2 2 2 2 2 5 4 3 2 3 2 2 + − Satellite Roadmap Terrain Hybrid Leafle…" at bounding box center [757, 435] width 1177 height 651
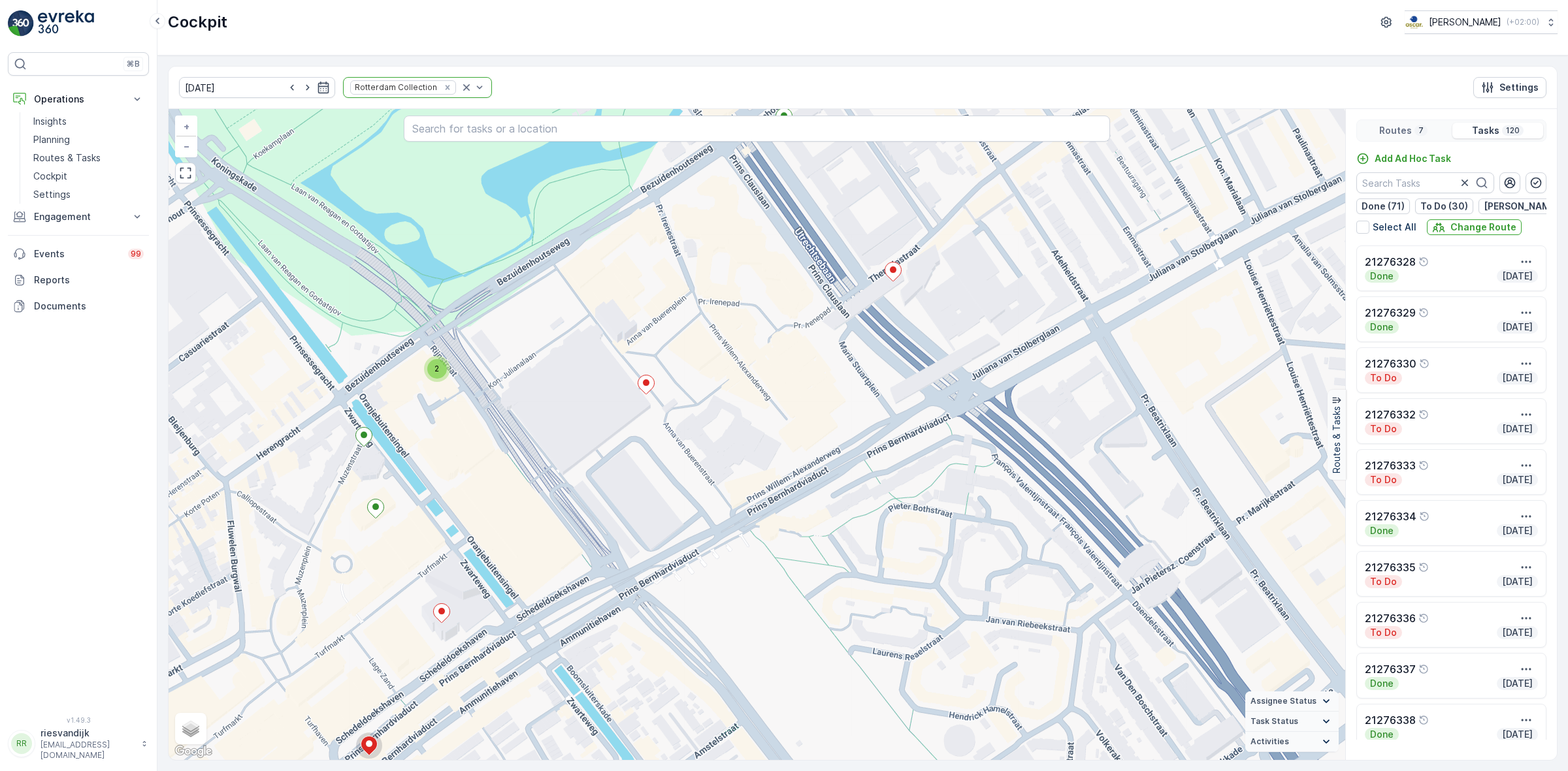
drag, startPoint x: 899, startPoint y: 359, endPoint x: 690, endPoint y: 250, distance: 235.7
click at [716, 264] on div "2 2 2 2 2 2 2 2 2 2 2 5 4 3 2 3 2 2 + − Satellite Roadmap Terrain Hybrid Leafle…" at bounding box center [757, 435] width 1177 height 651
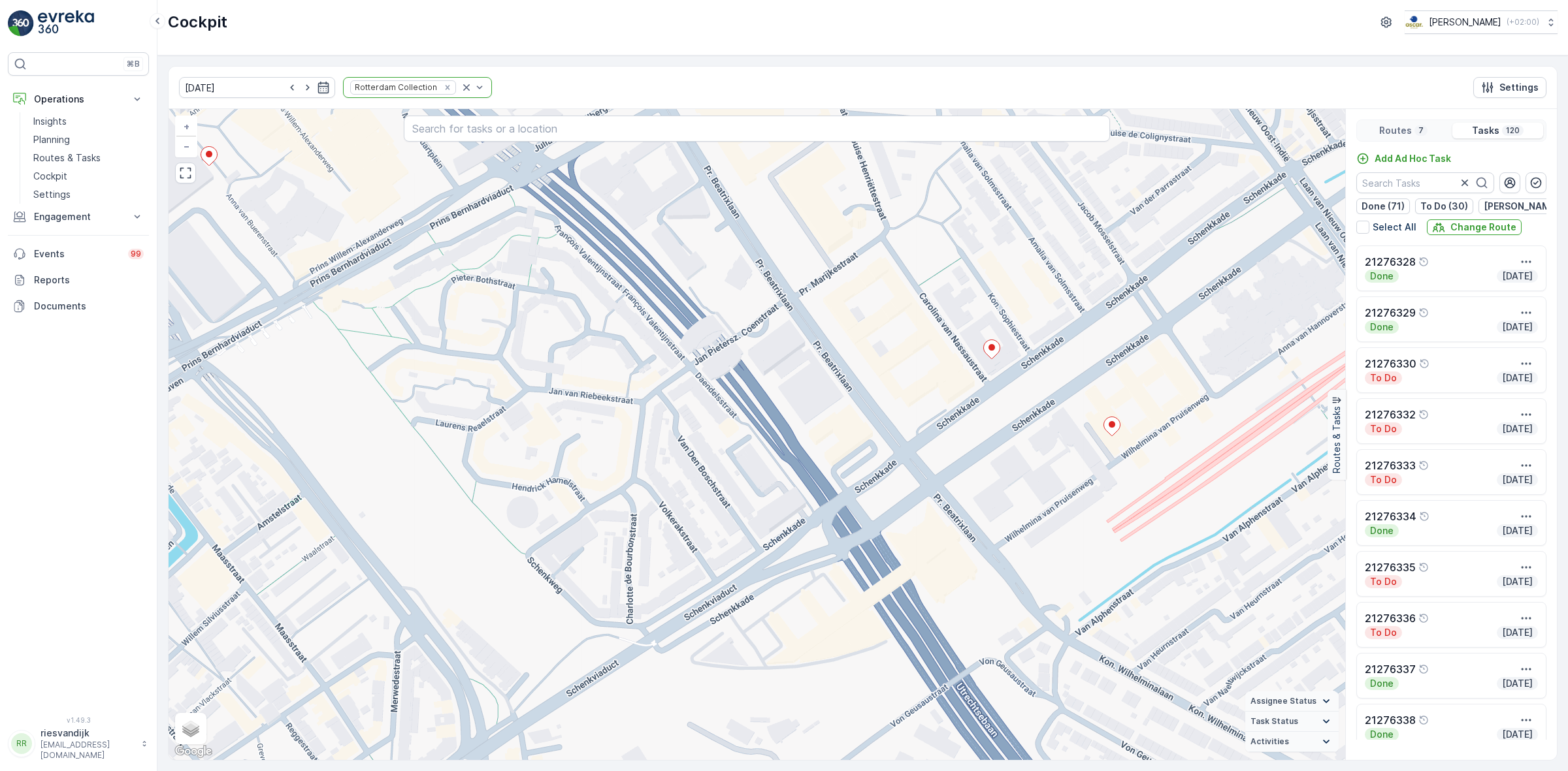
drag, startPoint x: 1043, startPoint y: 428, endPoint x: 805, endPoint y: 269, distance: 286.2
click at [824, 278] on div "2 2 2 2 2 2 2 2 2 2 2 5 4 3 2 3 2 2 + − Satellite Roadmap Terrain Hybrid Leafle…" at bounding box center [757, 435] width 1177 height 651
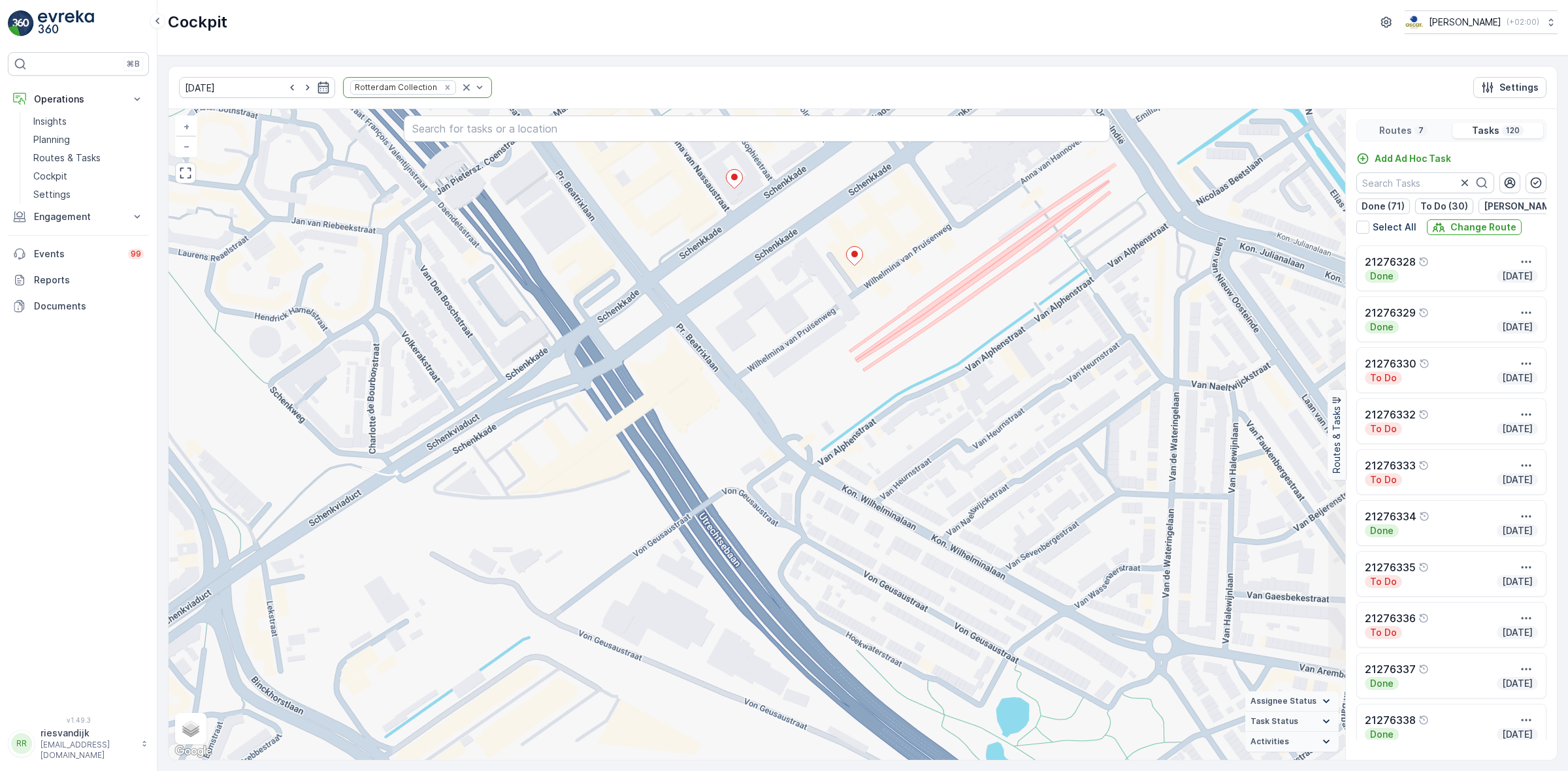
drag, startPoint x: 933, startPoint y: 504, endPoint x: 843, endPoint y: 299, distance: 223.9
click at [863, 333] on div "2 2 2 2 2 2 2 2 2 2 2 5 4 3 2 3 2 2 + − Satellite Roadmap Terrain Hybrid Leafle…" at bounding box center [757, 435] width 1177 height 651
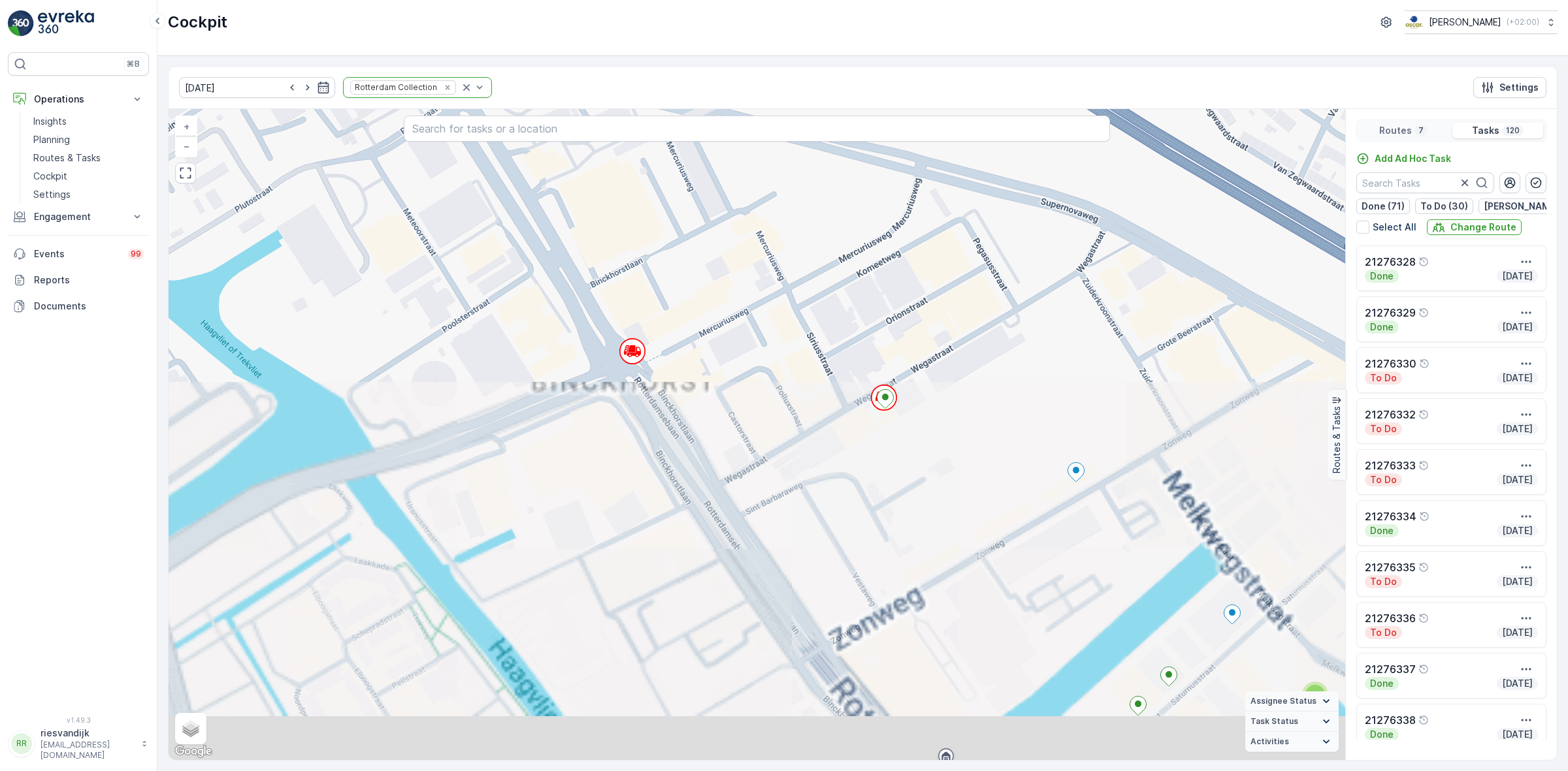
drag, startPoint x: 868, startPoint y: 439, endPoint x: 1008, endPoint y: 421, distance: 141.2
click at [1015, 433] on div "2 2 2 2 2 2 2 2 2 2 2 5 4 3 2 3 2 2 + − Satellite Roadmap Terrain Hybrid Leafle…" at bounding box center [757, 435] width 1177 height 651
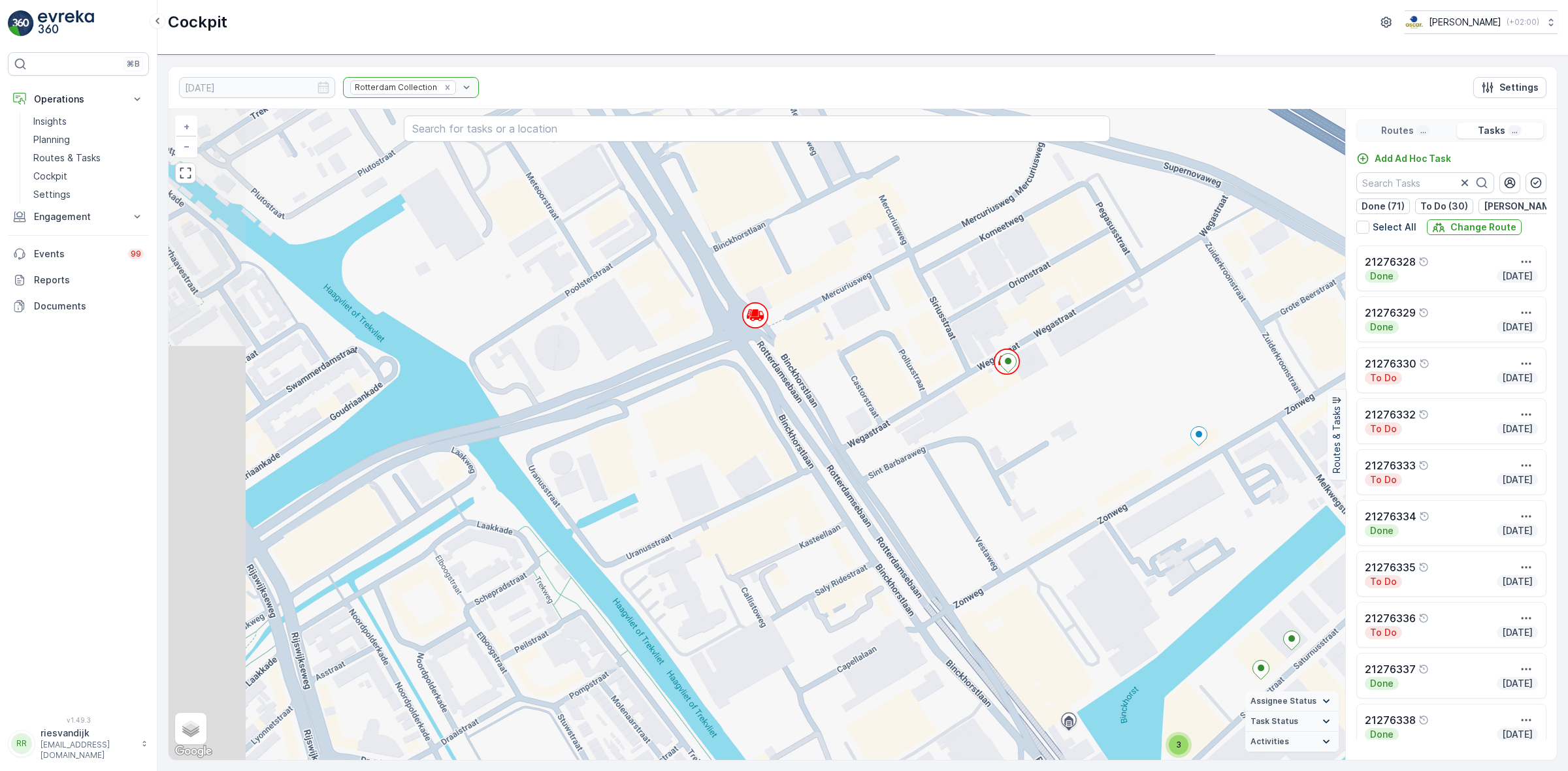
drag, startPoint x: 1008, startPoint y: 421, endPoint x: 797, endPoint y: 262, distance: 264.2
click at [807, 269] on div "2 2 2 2 2 2 2 2 2 2 2 5 4 3 2 3 2 2 + − Satellite Roadmap Terrain Hybrid Leafle…" at bounding box center [757, 435] width 1177 height 651
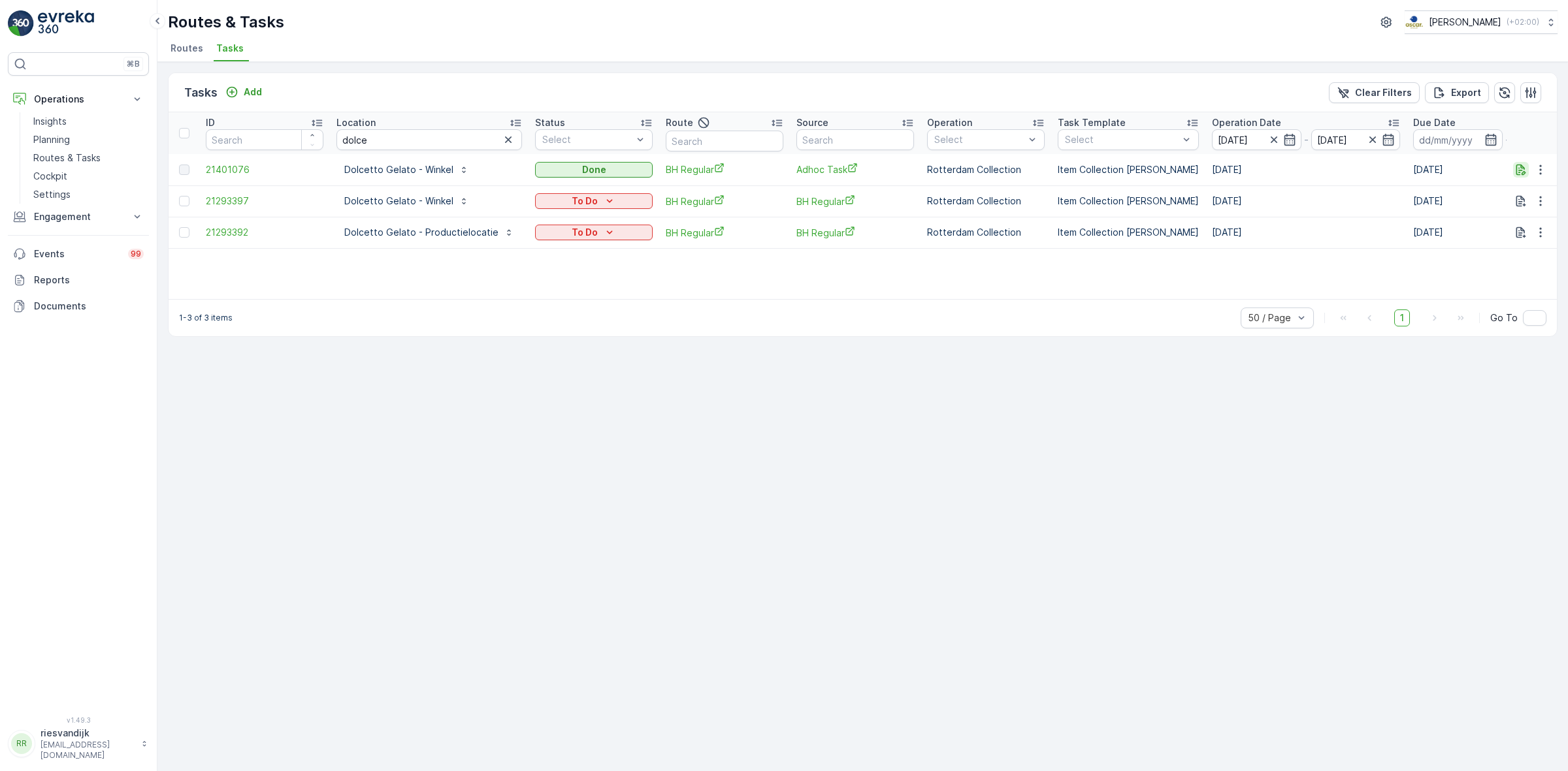
click at [1520, 162] on button "button" at bounding box center [1521, 169] width 16 height 16
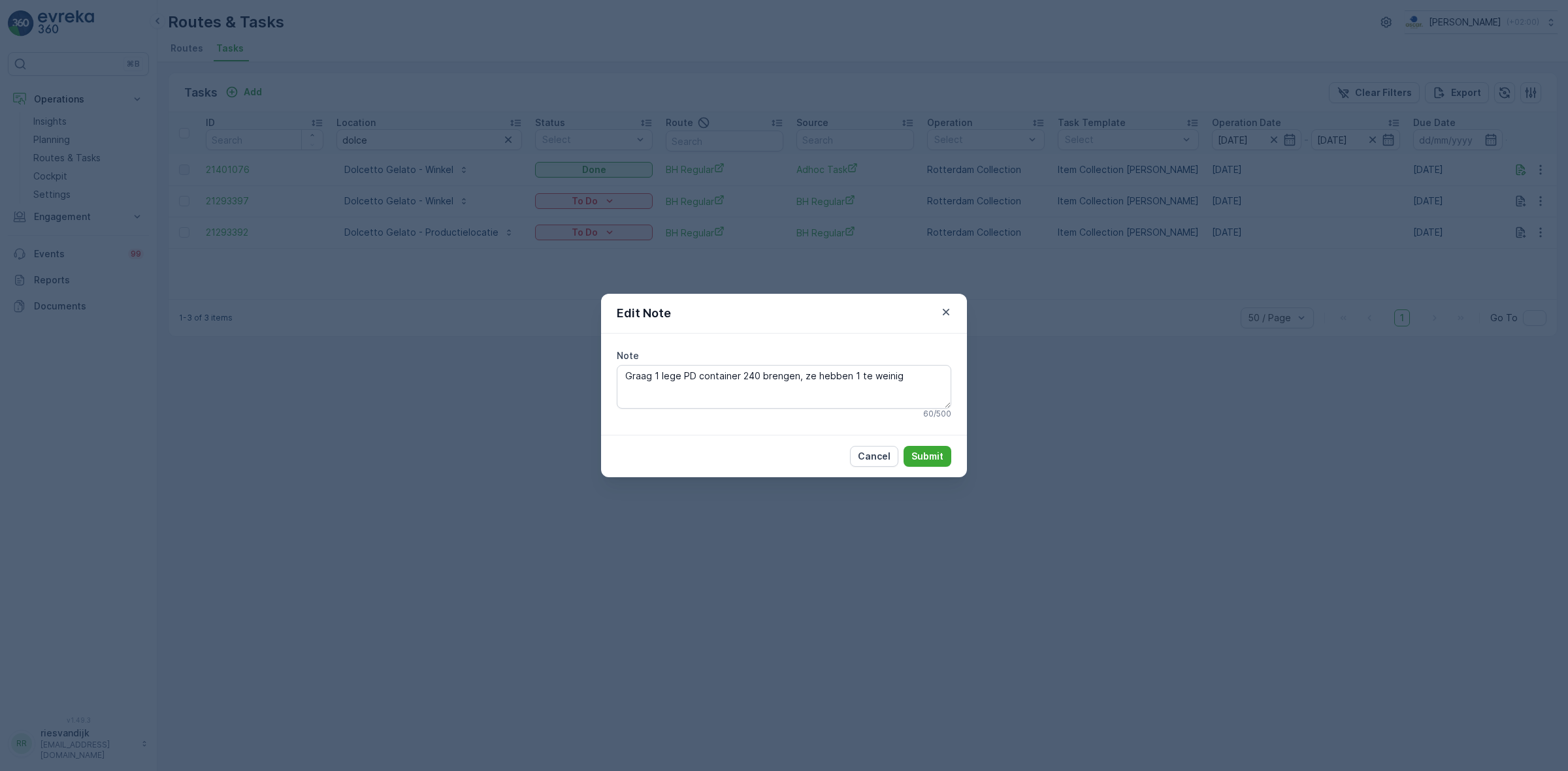
click at [338, 184] on div "Edit Note Note Graag 1 lege PD container 240 brengen, ze hebben 1 te weinig 60 …" at bounding box center [784, 385] width 1568 height 771
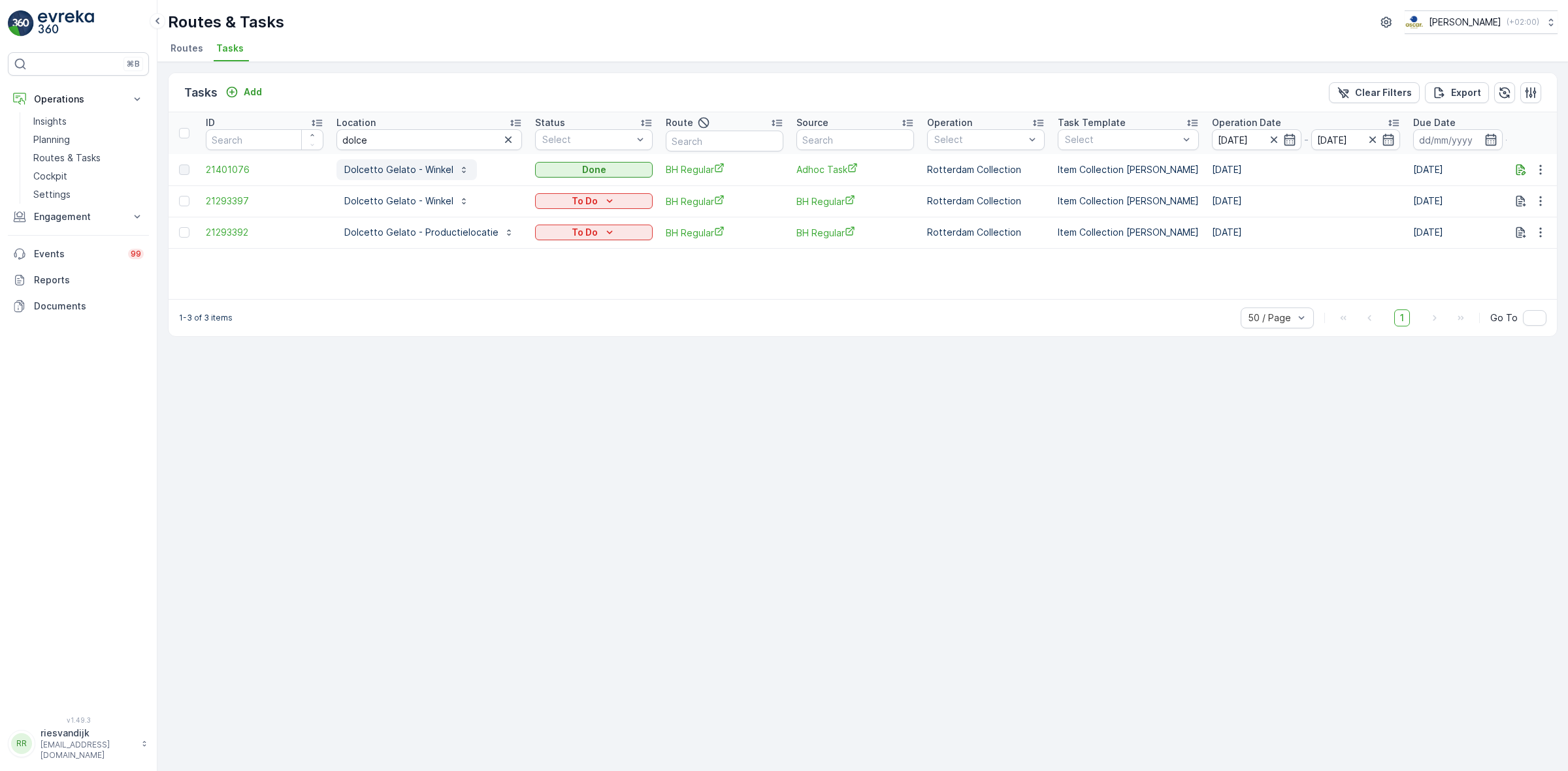
click at [388, 178] on button "Dolcetto Gelato - Winkel" at bounding box center [406, 169] width 140 height 21
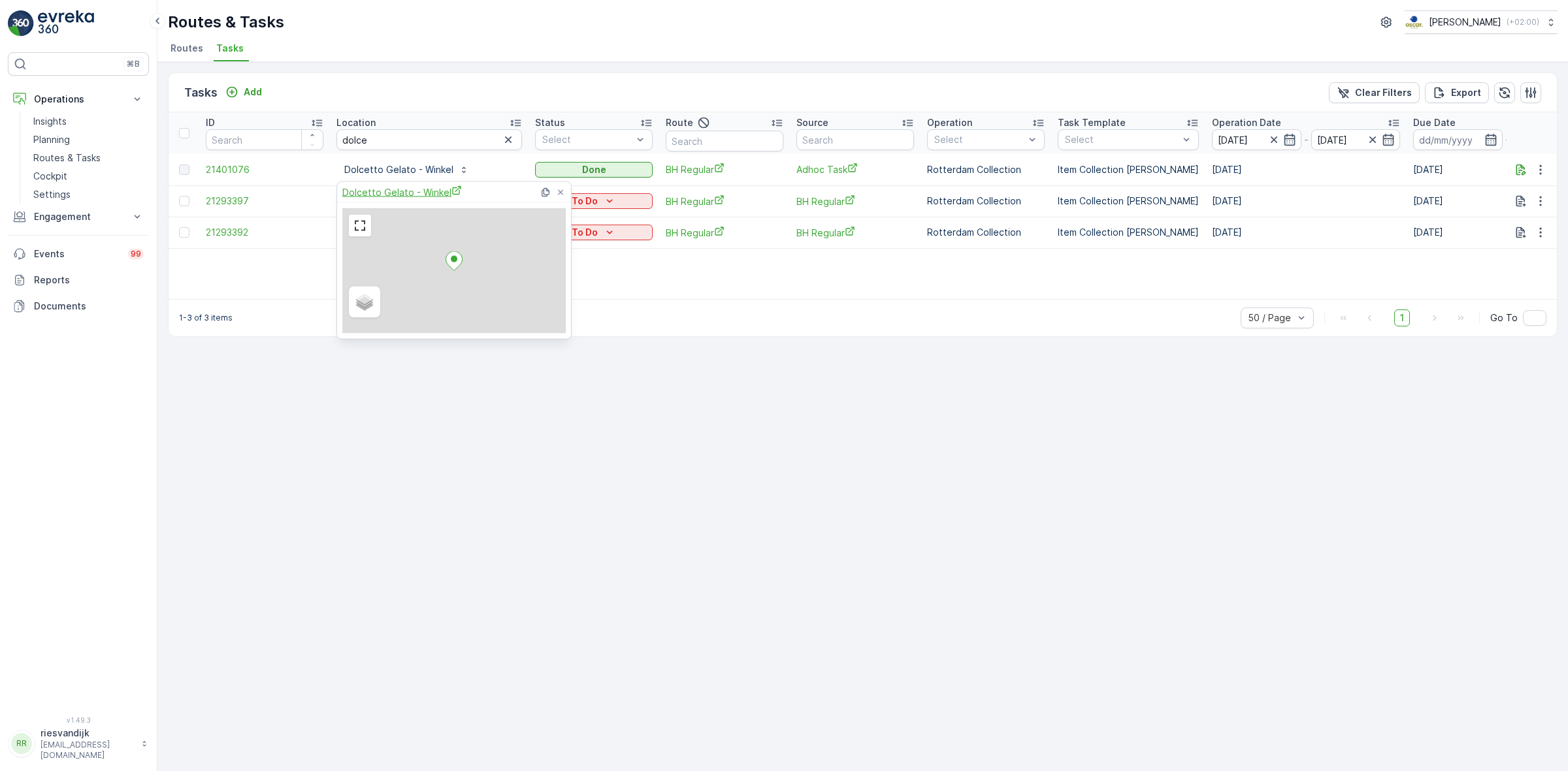
click at [380, 193] on span "Dolcetto Gelato - Winkel" at bounding box center [402, 192] width 119 height 13
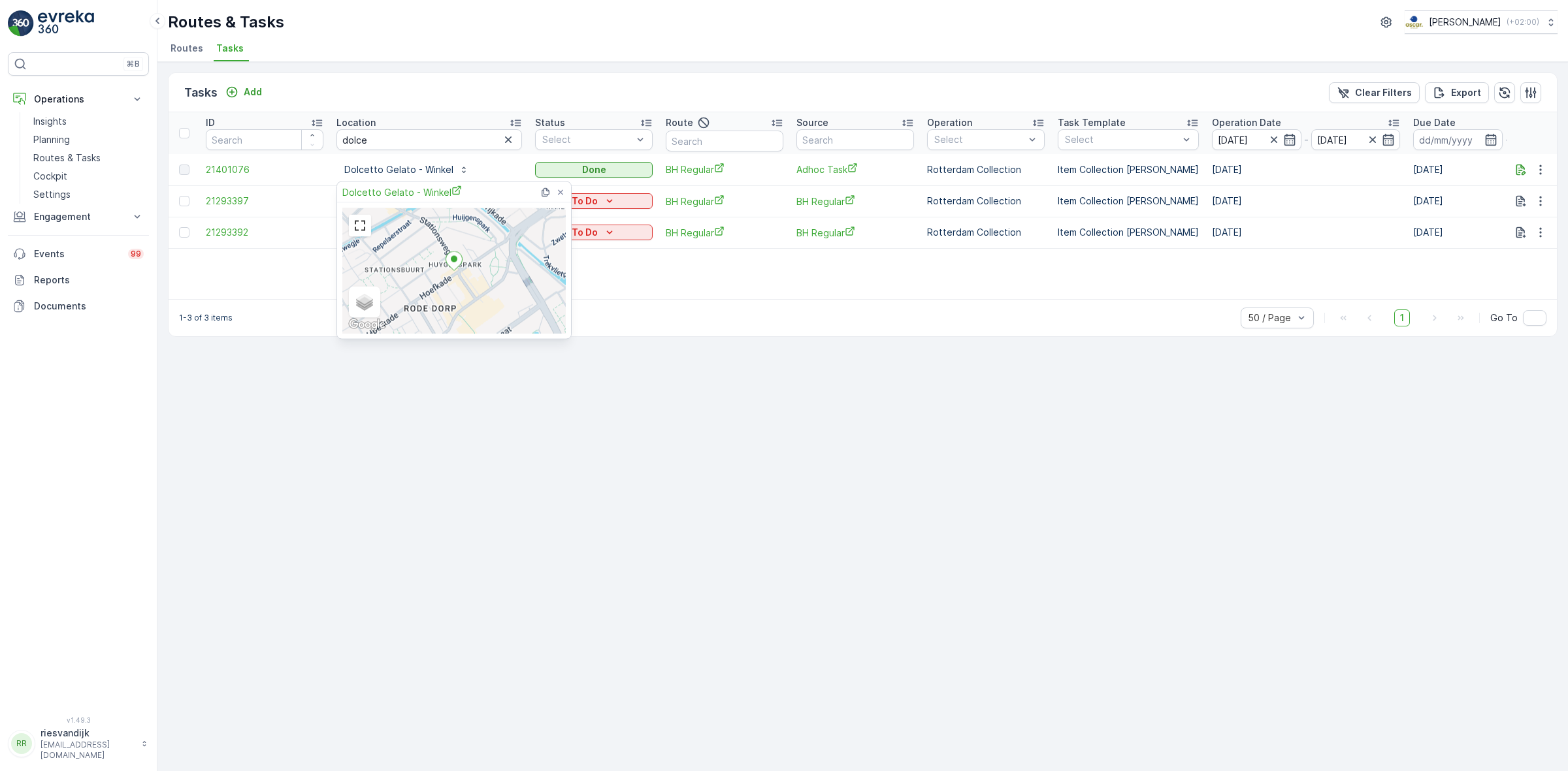
click at [817, 318] on div "1-3 of 3 items 50 / Page 1 Go To" at bounding box center [863, 317] width 1388 height 37
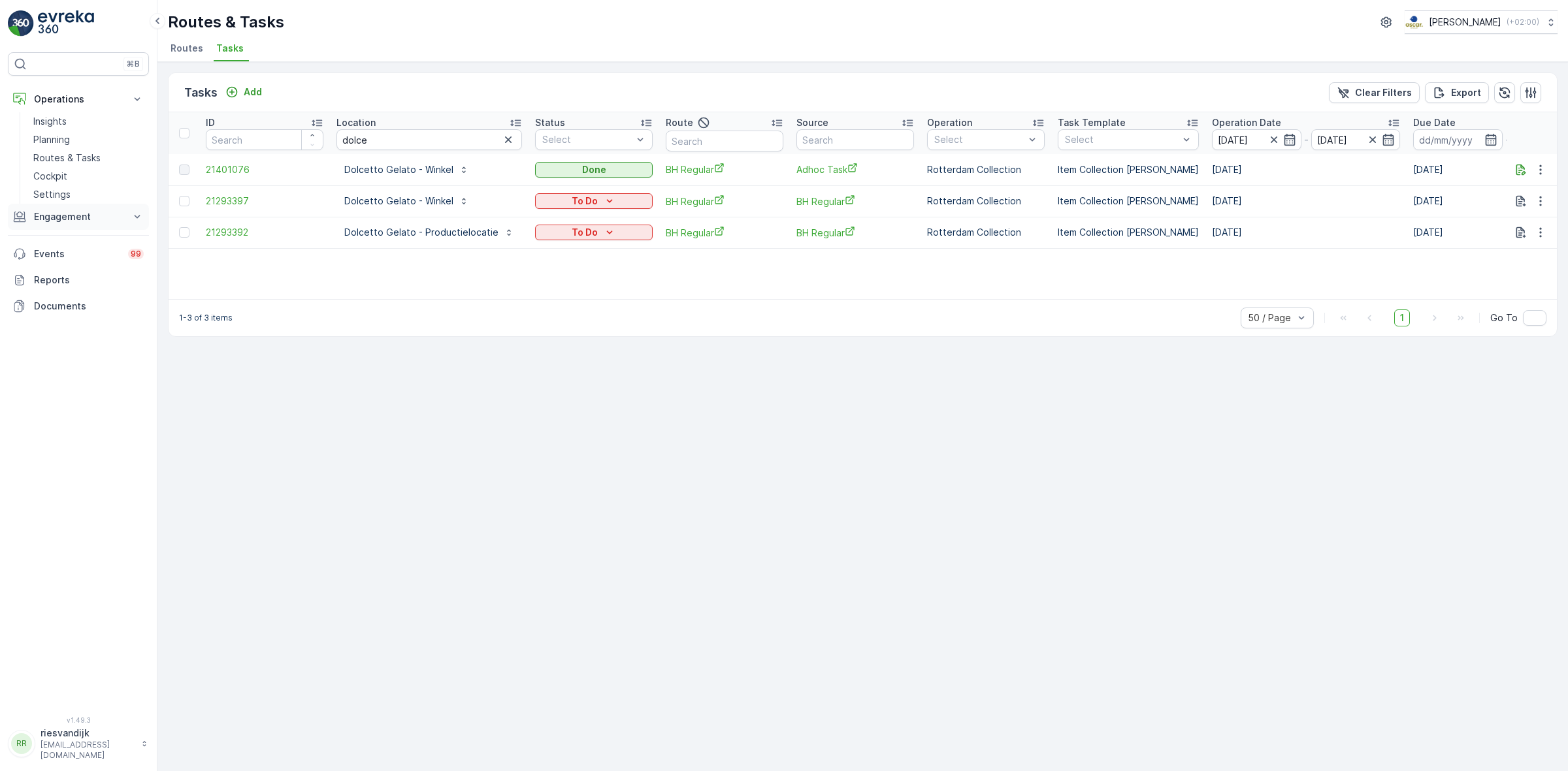
click at [80, 214] on p "Engagement" at bounding box center [78, 217] width 89 height 13
click at [76, 289] on p "Service Points" at bounding box center [65, 294] width 64 height 13
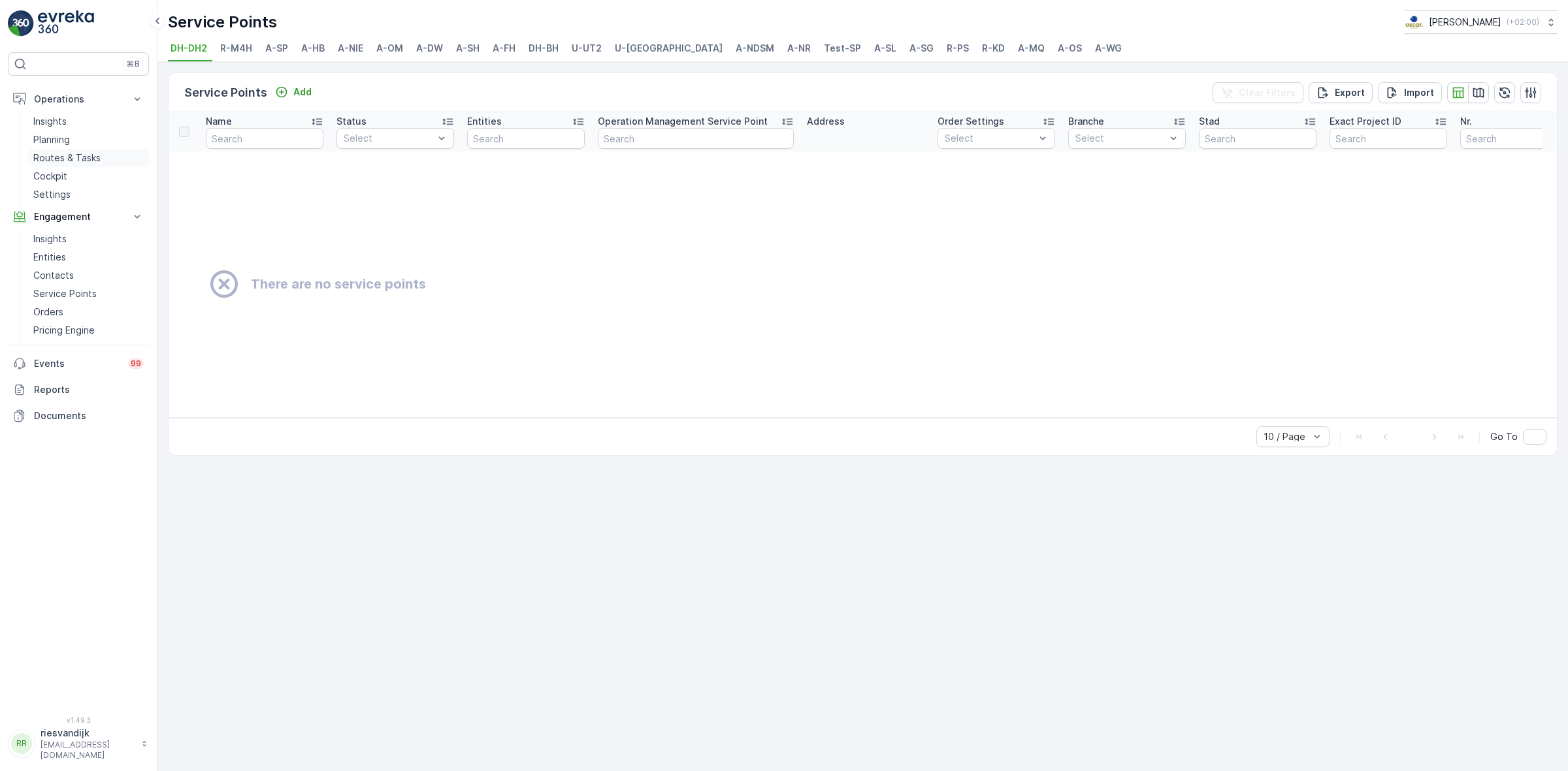
click at [70, 158] on p "Routes & Tasks" at bounding box center [67, 159] width 67 height 13
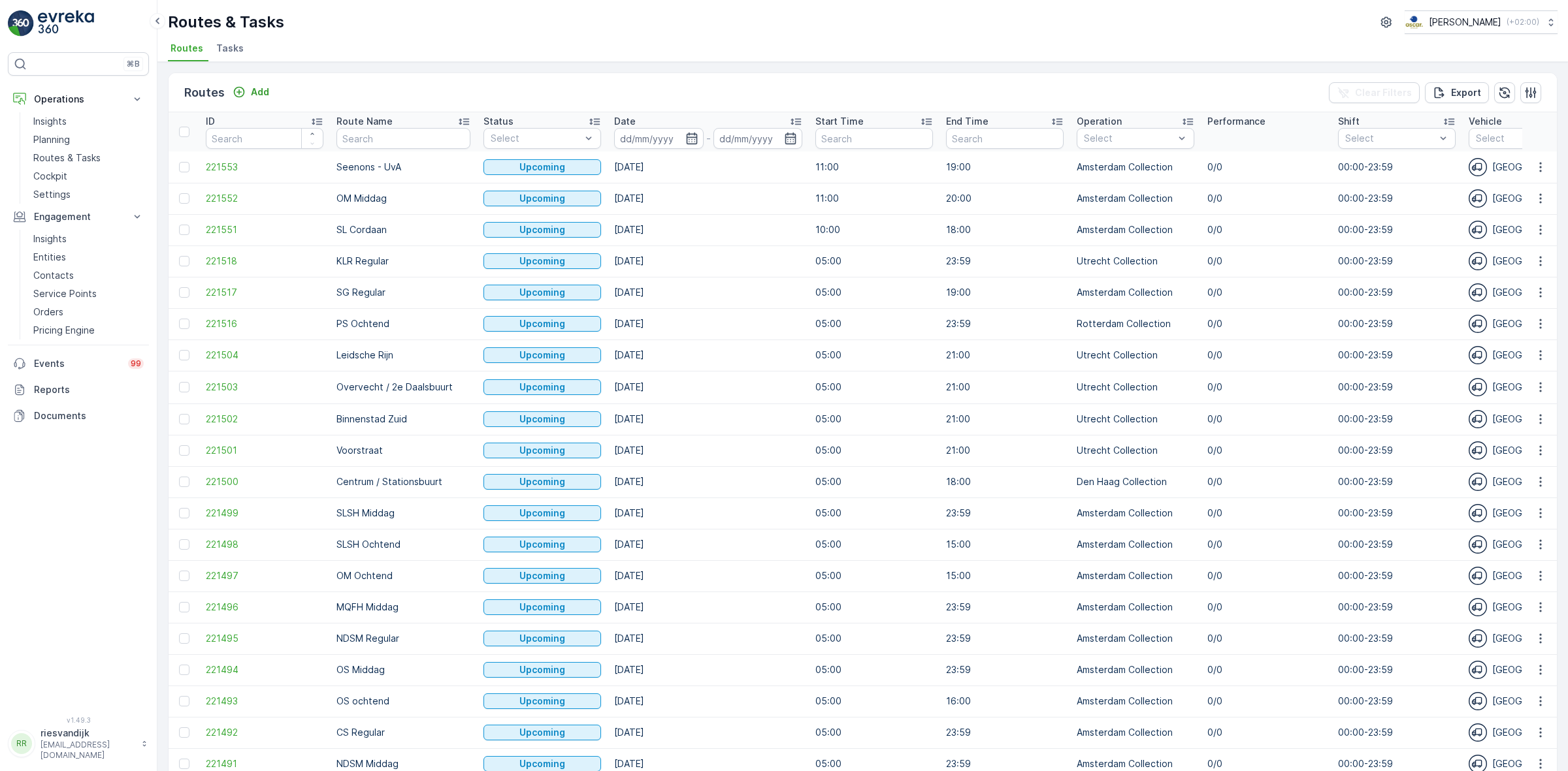
click at [249, 49] on ul "Routes Tasks" at bounding box center [857, 50] width 1379 height 22
click at [226, 49] on span "Tasks" at bounding box center [230, 49] width 28 height 13
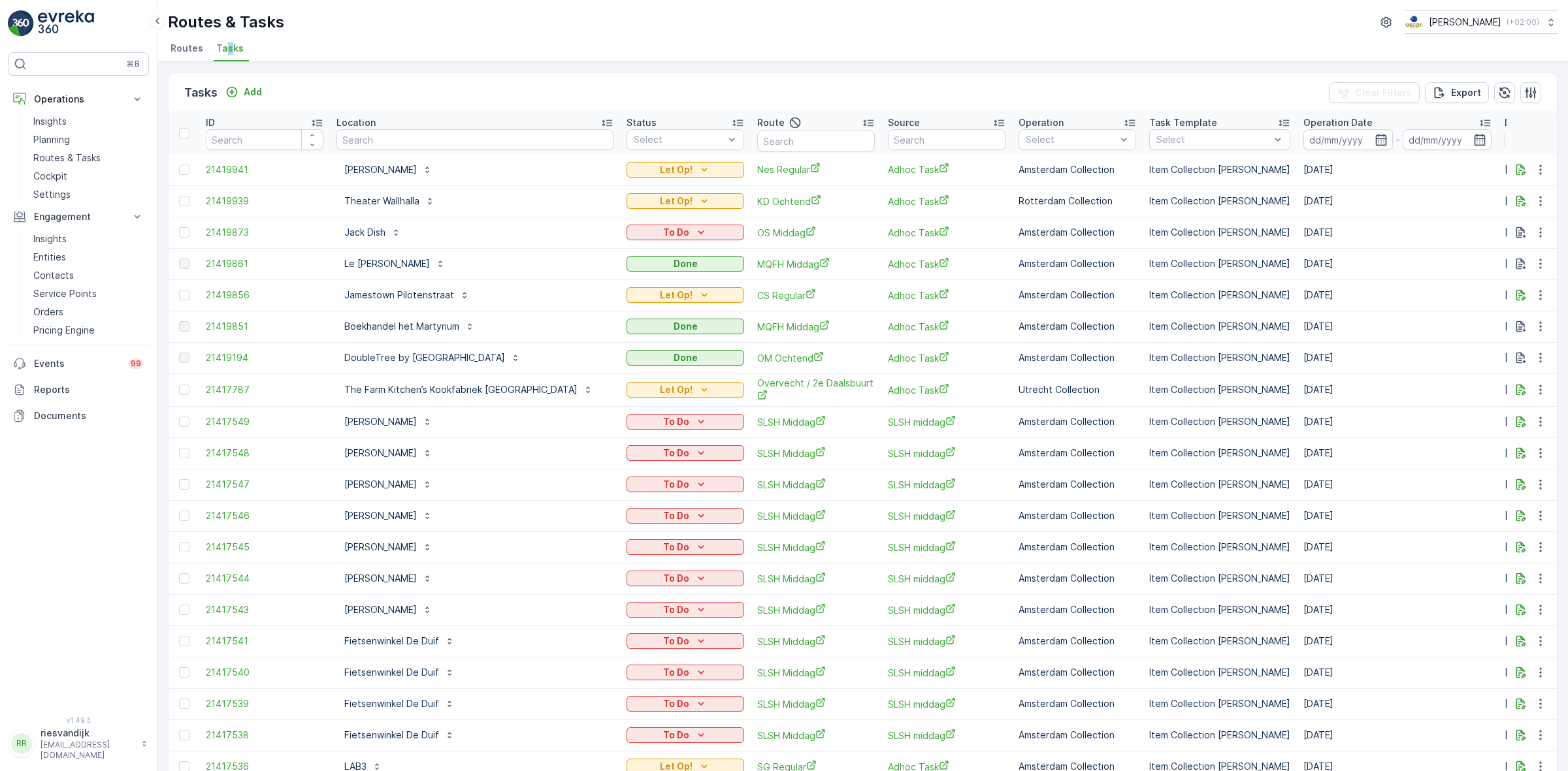
click at [413, 152] on th "Location" at bounding box center [475, 133] width 290 height 42
click at [416, 148] on input "text" at bounding box center [475, 139] width 277 height 21
type input "dolcett"
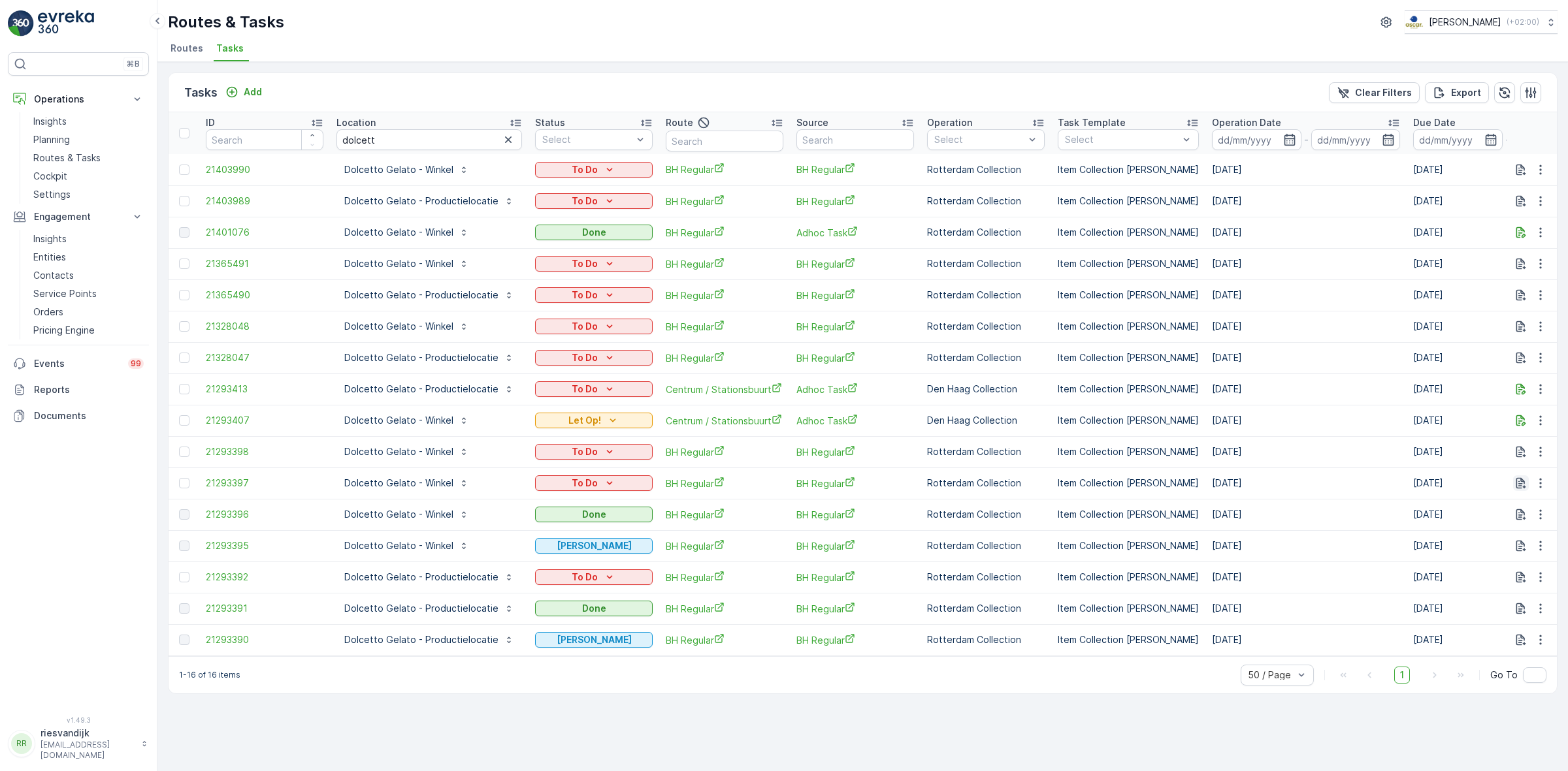
click at [1524, 487] on icon "button" at bounding box center [1522, 483] width 10 height 11
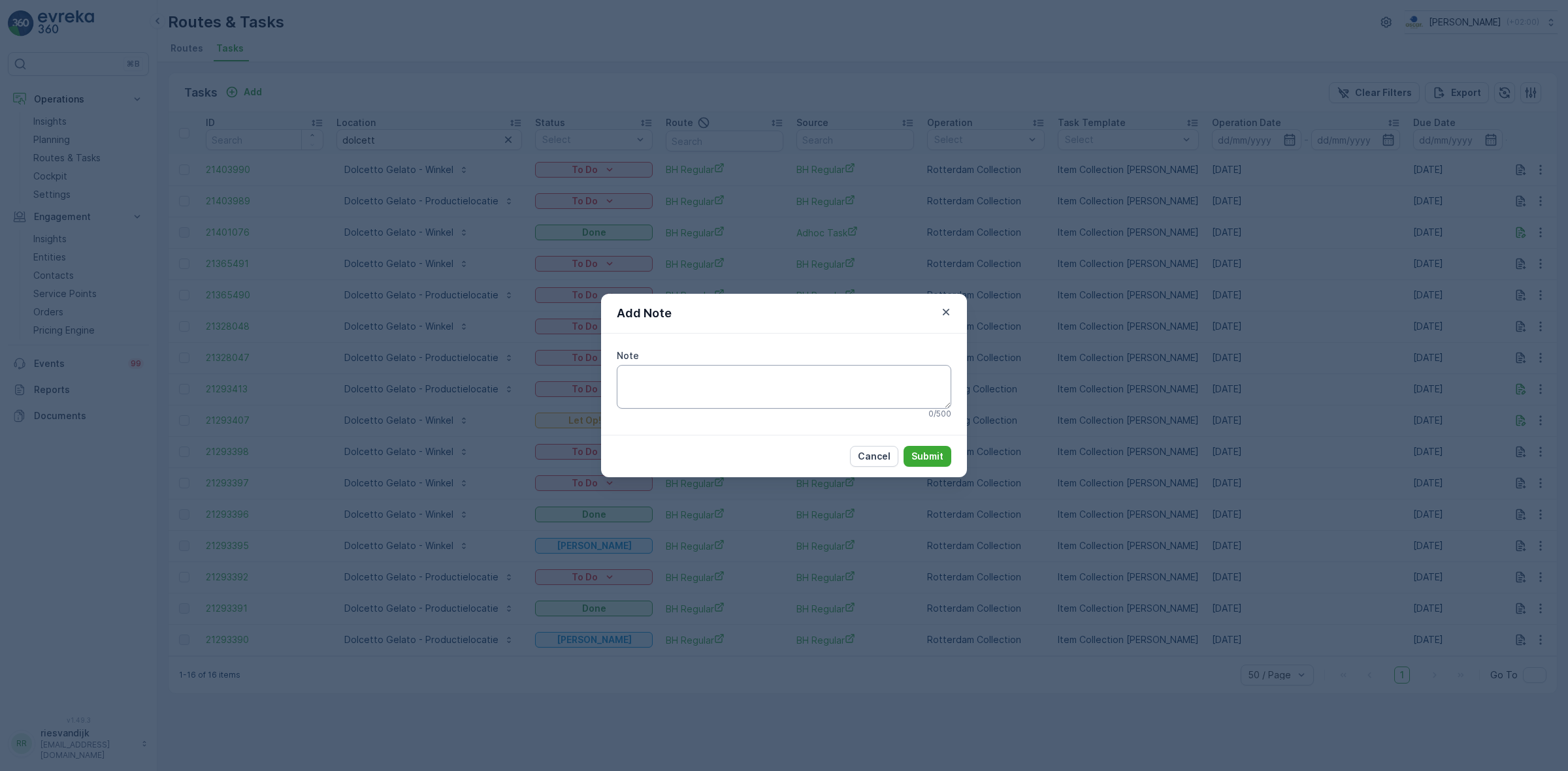
click at [843, 378] on textarea "Note" at bounding box center [784, 386] width 335 height 43
type textarea "[PHONE_NUMBER] - nummer van [PERSON_NAME]"
click at [928, 461] on p "Submit" at bounding box center [928, 456] width 32 height 13
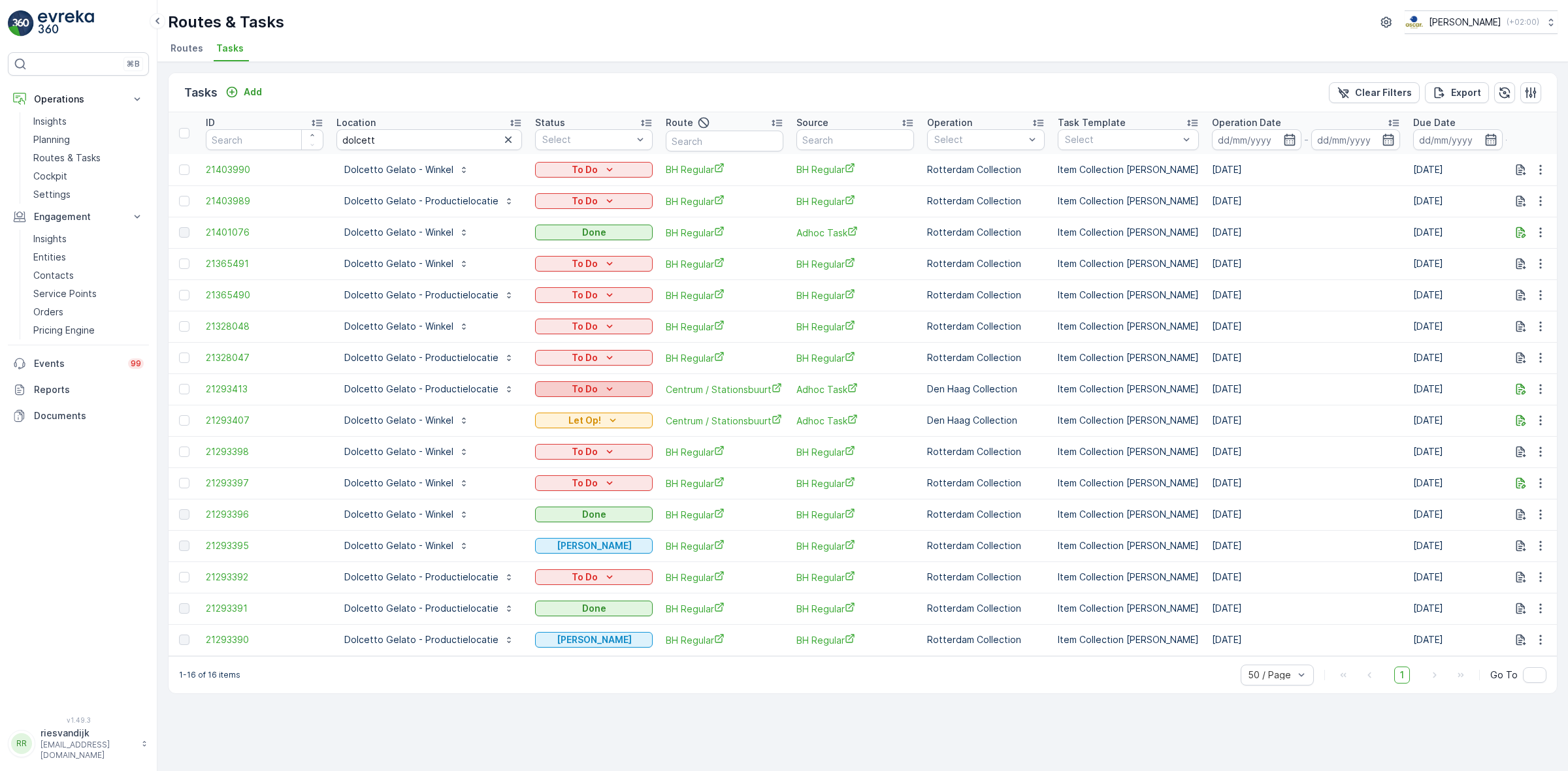
click at [585, 382] on button "To Do" at bounding box center [593, 389] width 118 height 16
click at [573, 444] on div "Let Op!" at bounding box center [572, 445] width 83 height 18
click at [1529, 387] on button "button" at bounding box center [1540, 389] width 24 height 16
click at [1524, 388] on icon "button" at bounding box center [1522, 389] width 10 height 11
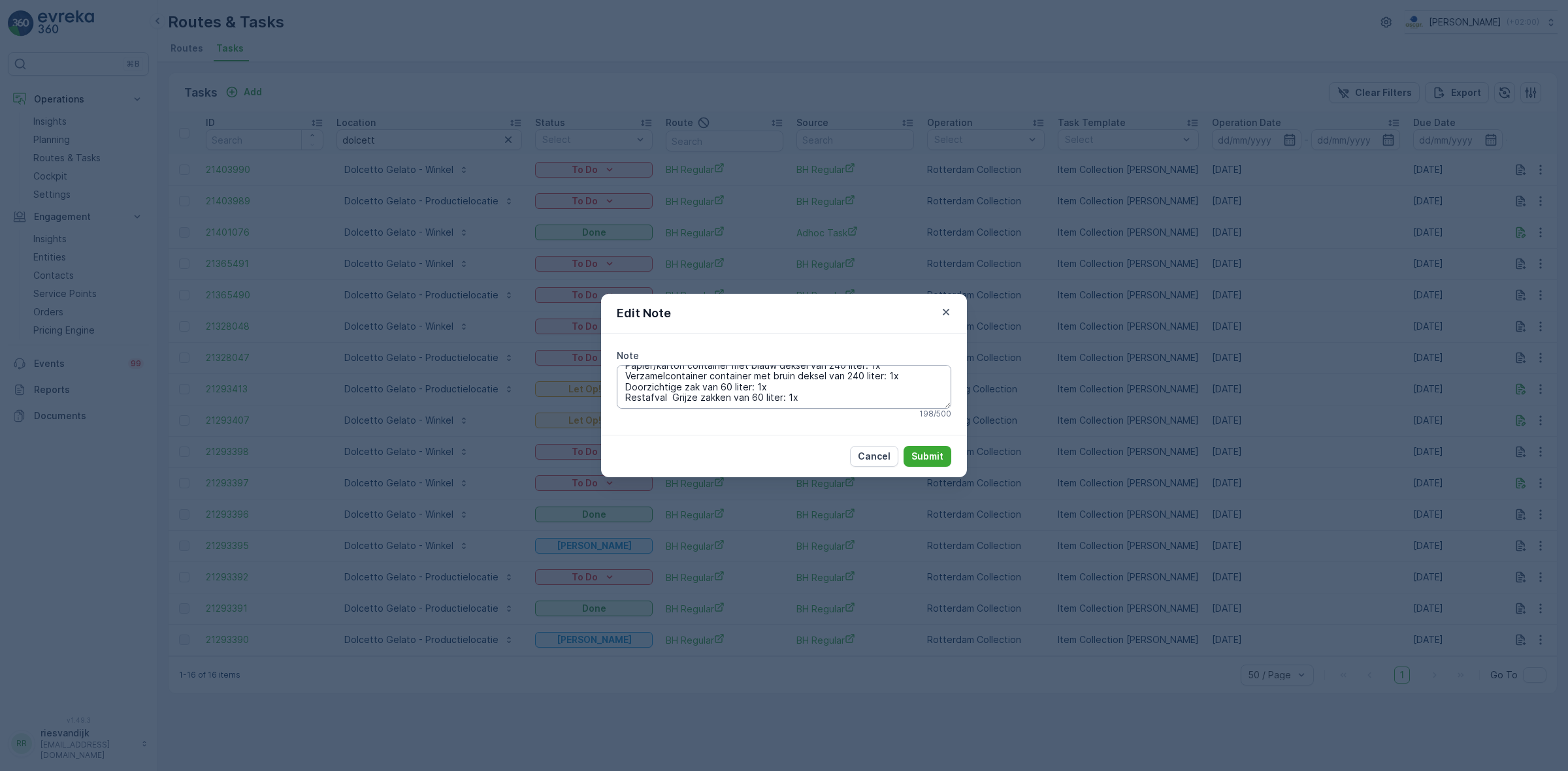
scroll to position [21, 0]
click at [1183, 412] on div "Edit Note Note Papier/karton container met blauw deksel van 240 liter: 1x Verza…" at bounding box center [784, 385] width 1568 height 771
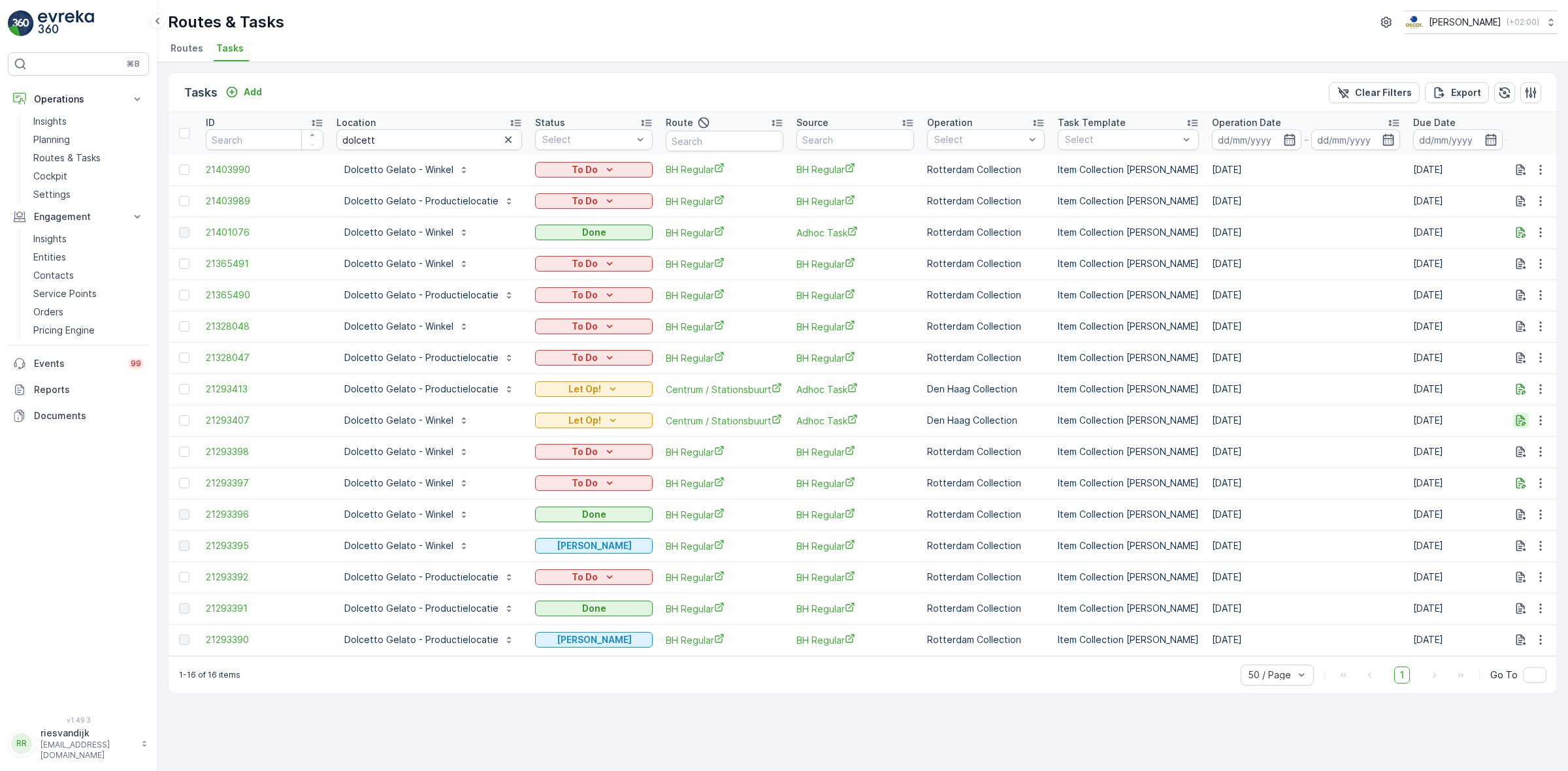
click at [1523, 417] on icon "button" at bounding box center [1521, 420] width 13 height 13
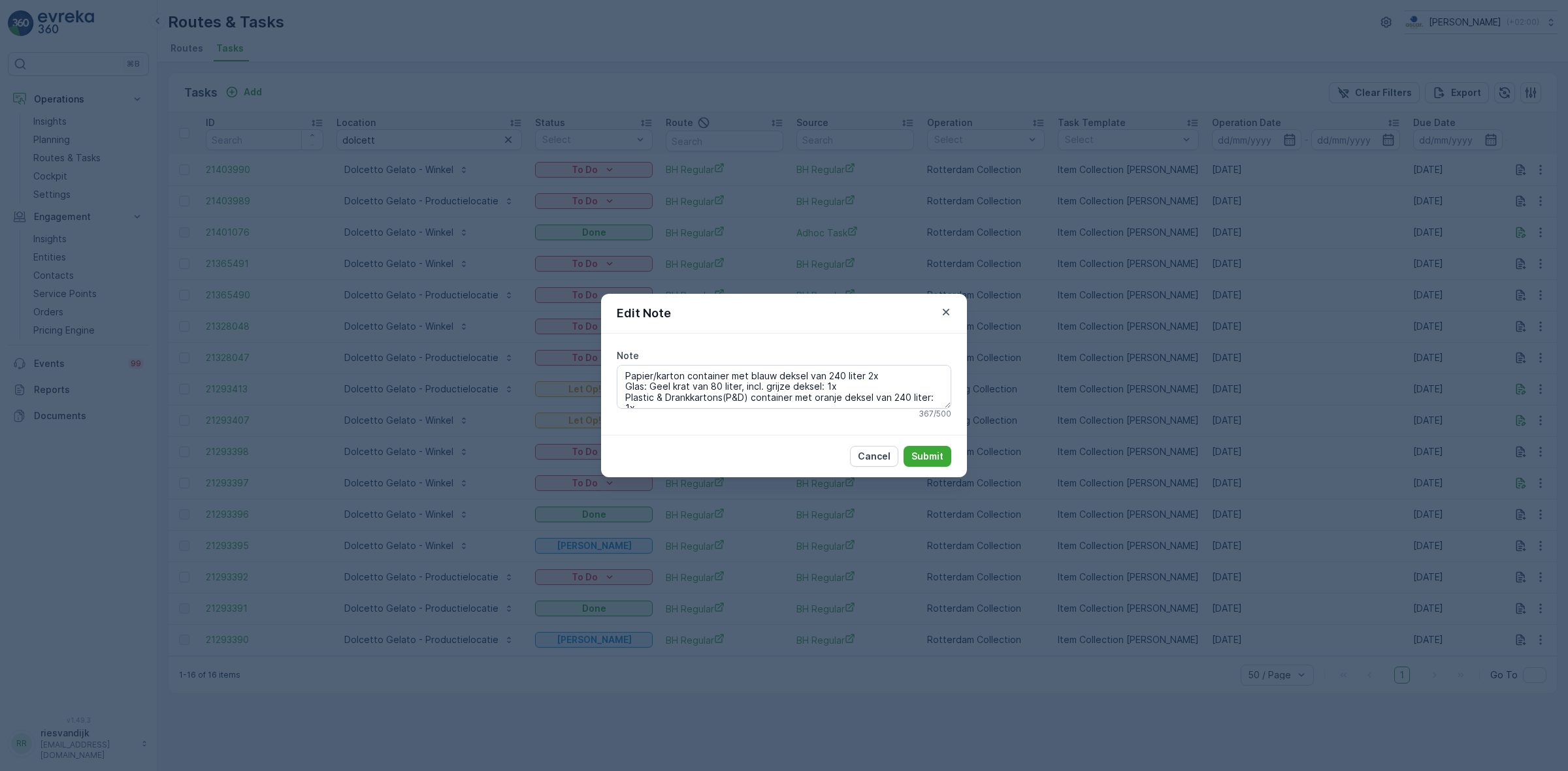
click at [1449, 482] on div "Edit Note Note Papier/karton container met blauw deksel van 240 liter 2x Glas: …" at bounding box center [784, 385] width 1568 height 771
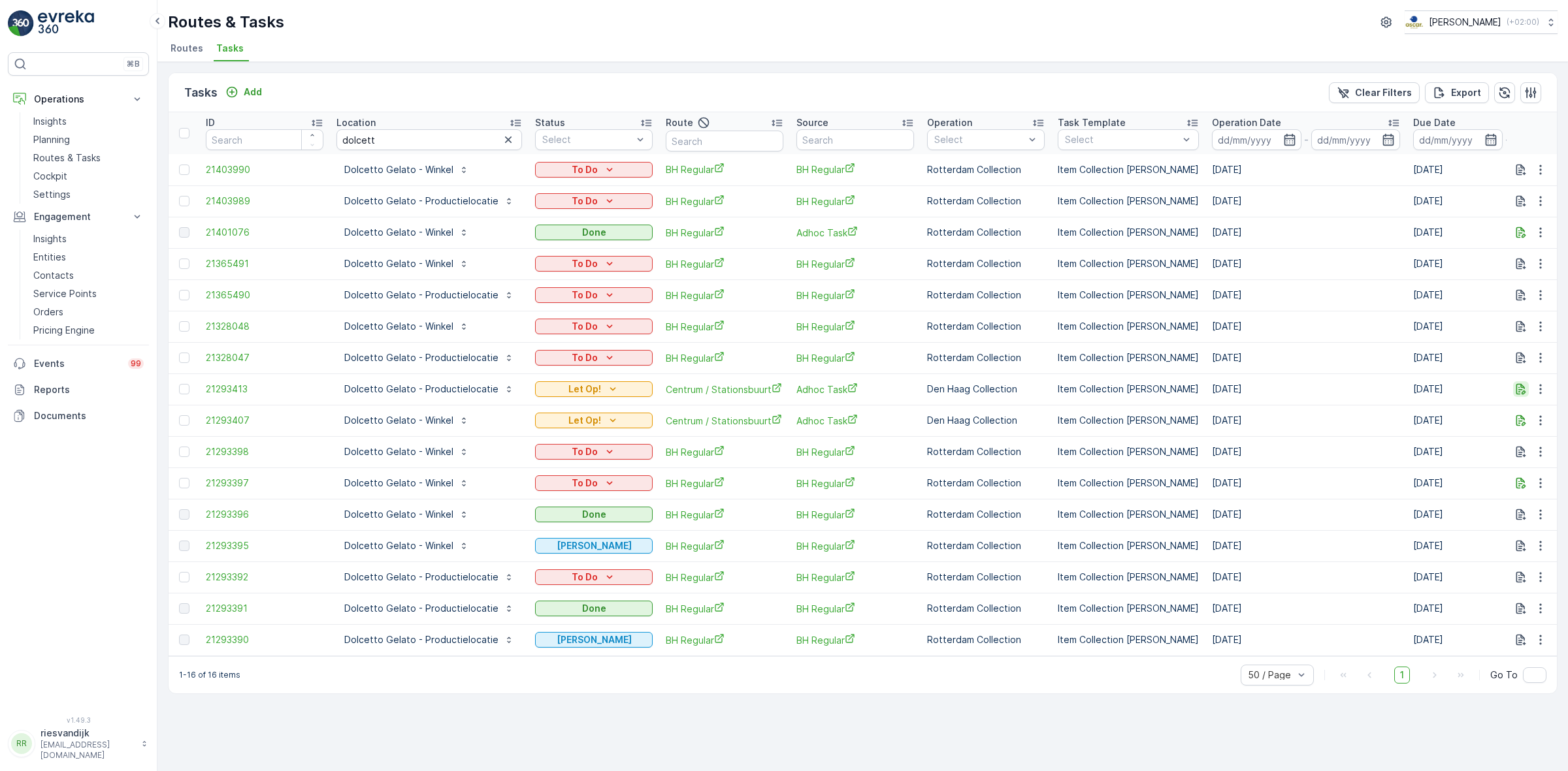
click at [1520, 383] on icon "button" at bounding box center [1521, 389] width 13 height 13
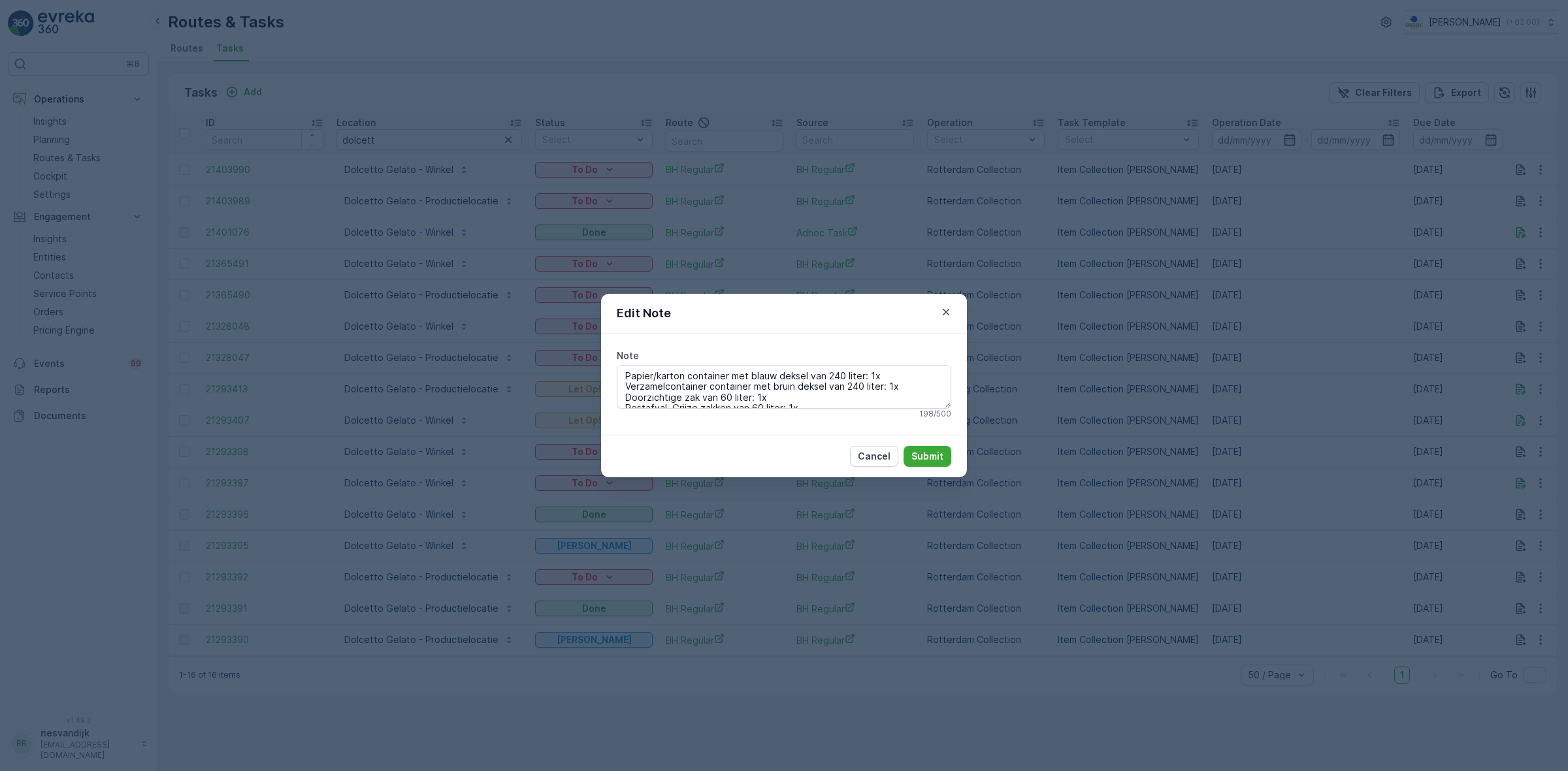
drag, startPoint x: 1417, startPoint y: 414, endPoint x: 1444, endPoint y: 426, distance: 29.5
click at [1418, 414] on div "Edit Note Note Papier/karton container met blauw deksel van 240 liter: 1x Verza…" at bounding box center [784, 385] width 1568 height 771
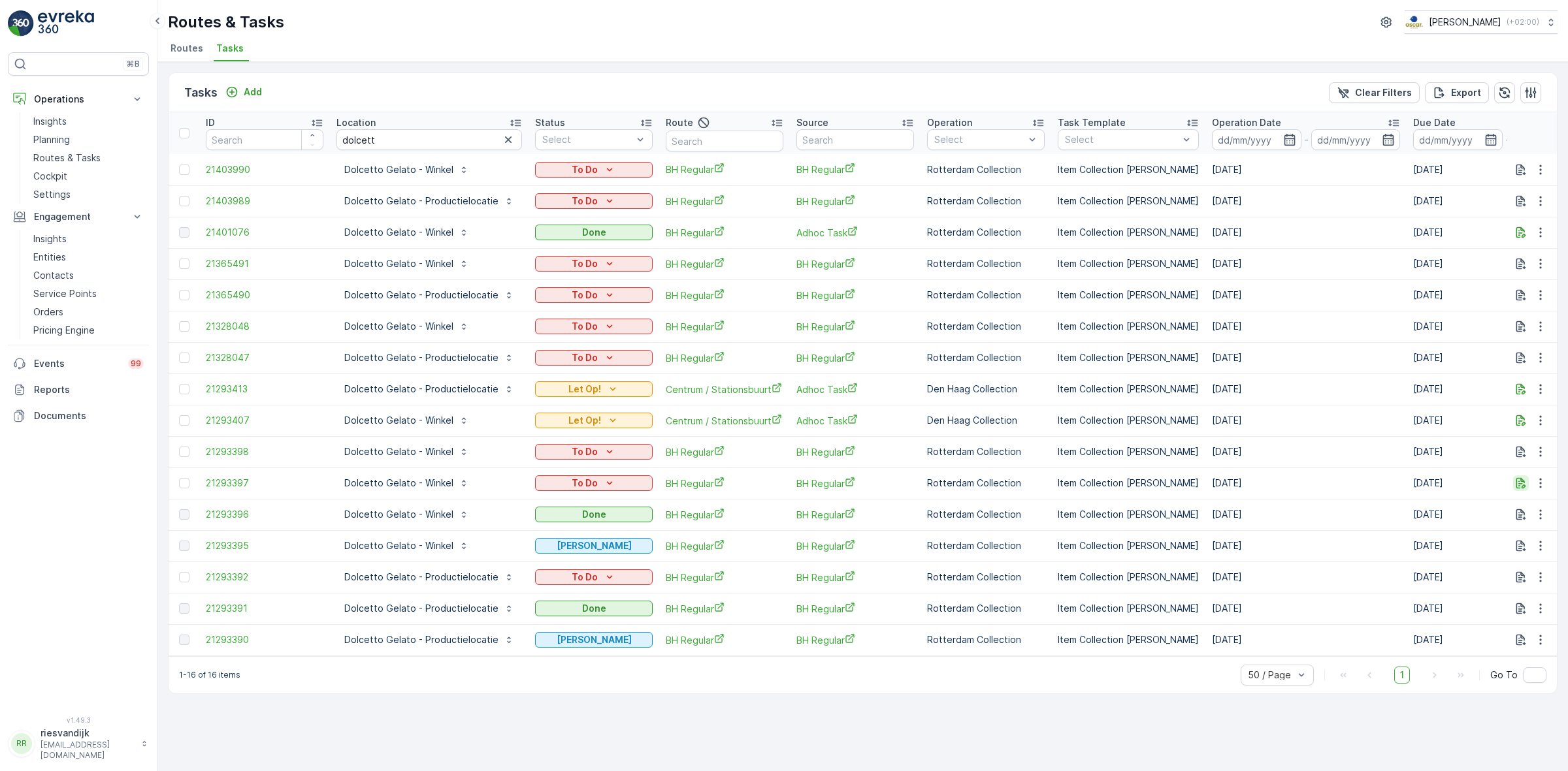
click at [1519, 479] on icon "button" at bounding box center [1521, 483] width 13 height 13
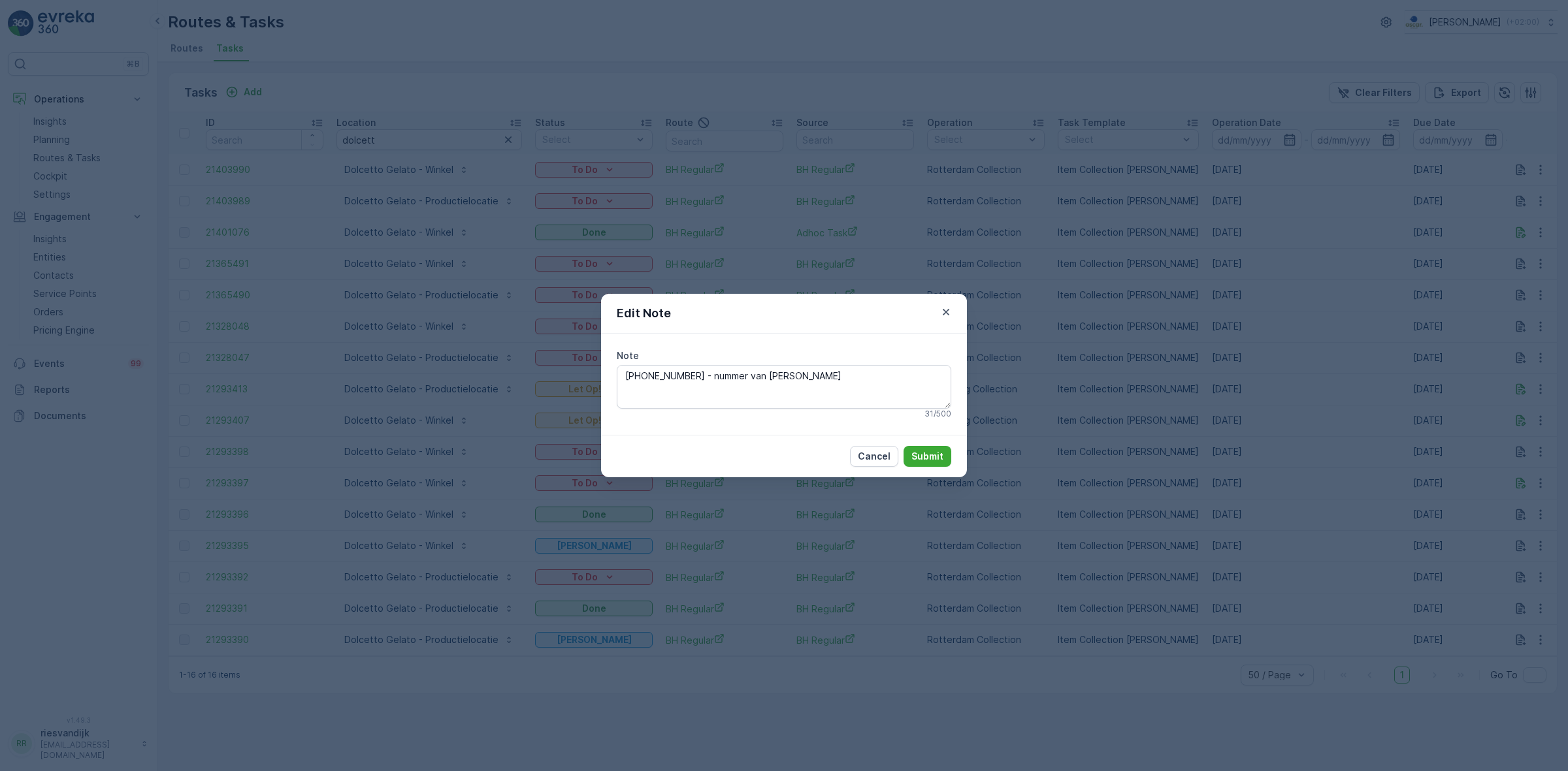
drag, startPoint x: 884, startPoint y: 399, endPoint x: 577, endPoint y: 369, distance: 308.5
click at [577, 369] on div "Edit Note Note [PHONE_NUMBER] - nummer van [PERSON_NAME] 31 / 500 Cancel Submit" at bounding box center [784, 385] width 1568 height 771
